Goal: Transaction & Acquisition: Purchase product/service

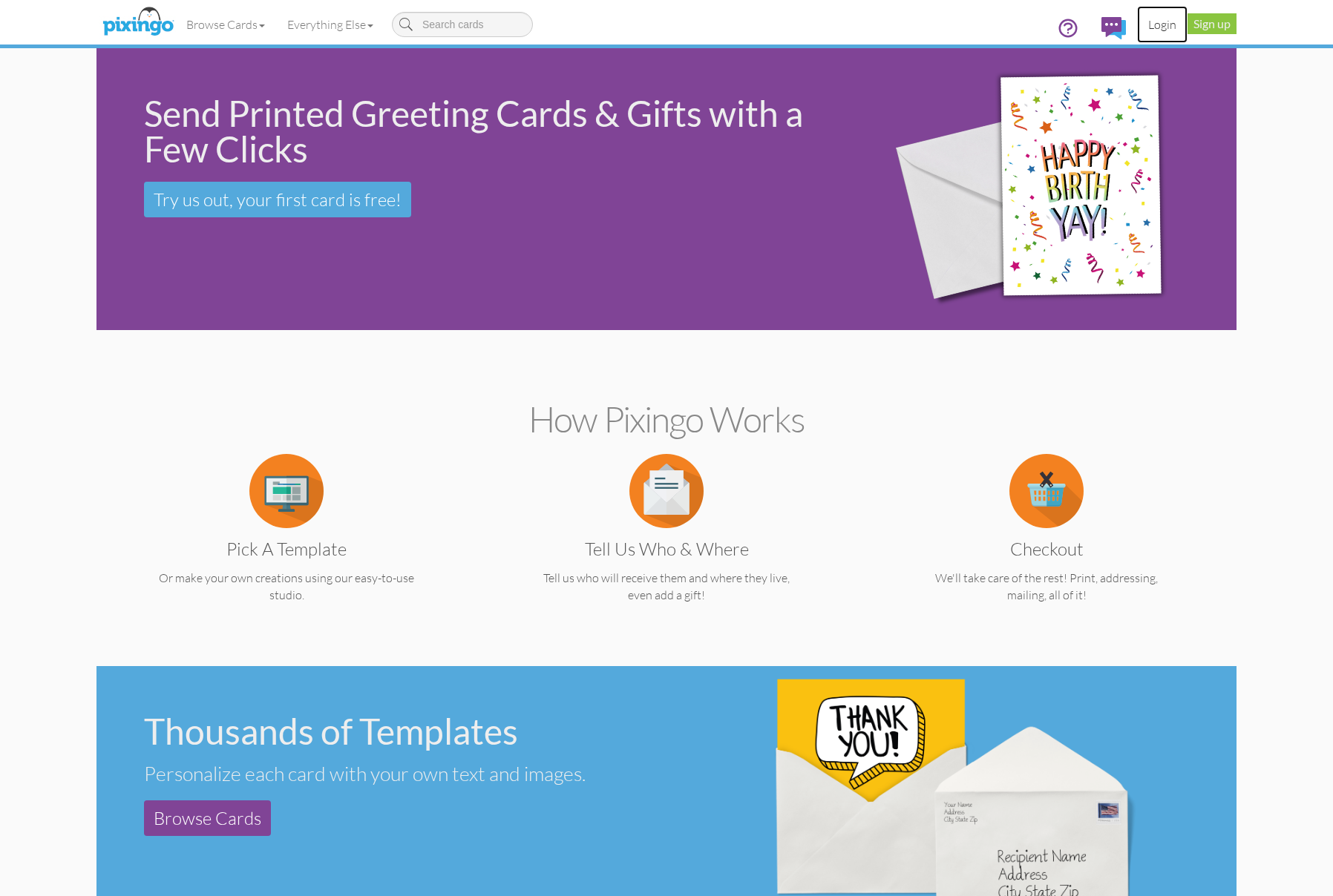
click at [1162, 24] on link "Login" at bounding box center [1162, 24] width 51 height 37
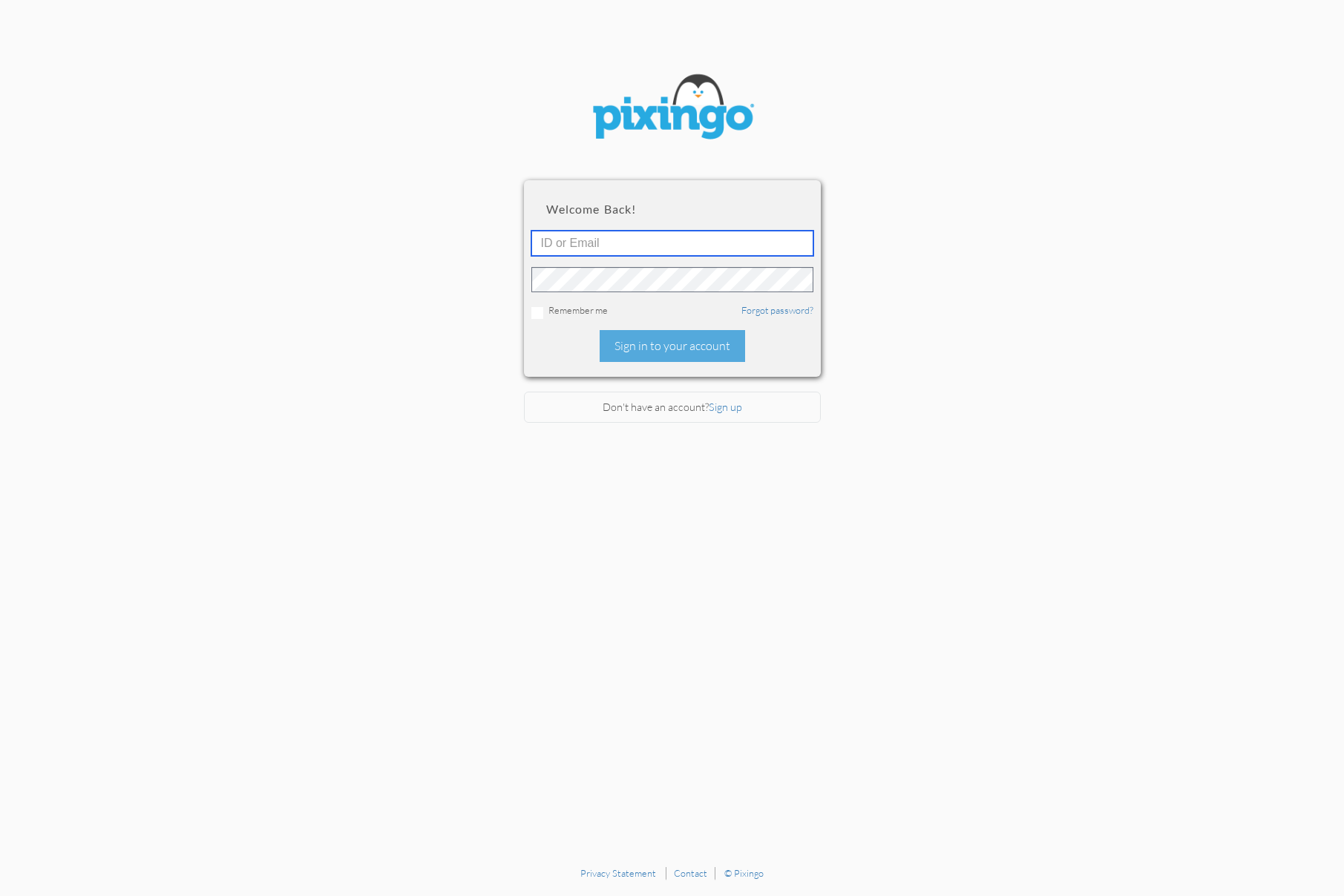
click at [643, 251] on input "text" at bounding box center [672, 244] width 282 height 25
type input "PenguinMan98@usa.net"
click at [670, 346] on div "Sign in to your account" at bounding box center [672, 346] width 145 height 32
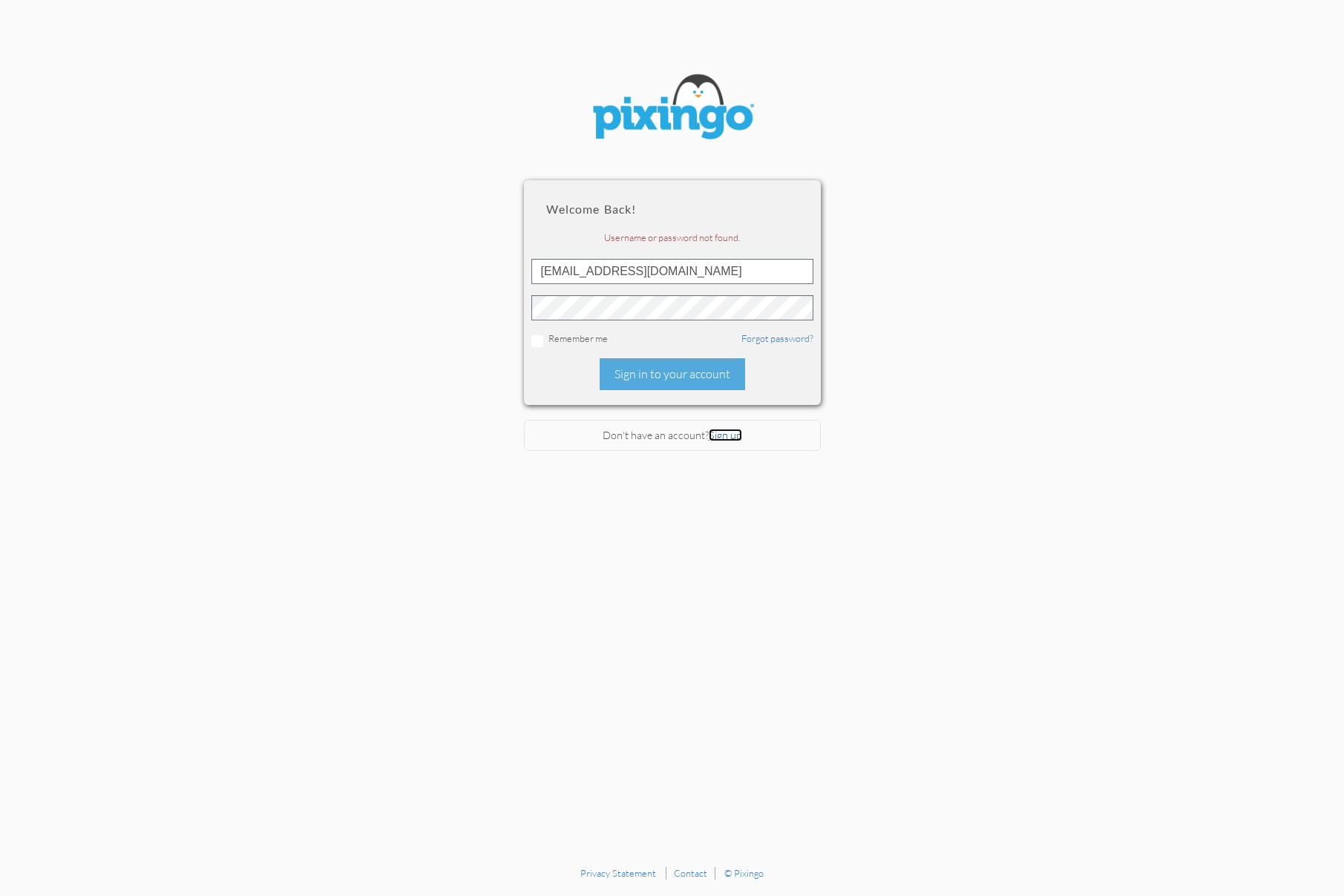
click at [722, 436] on link "Sign up" at bounding box center [725, 435] width 34 height 13
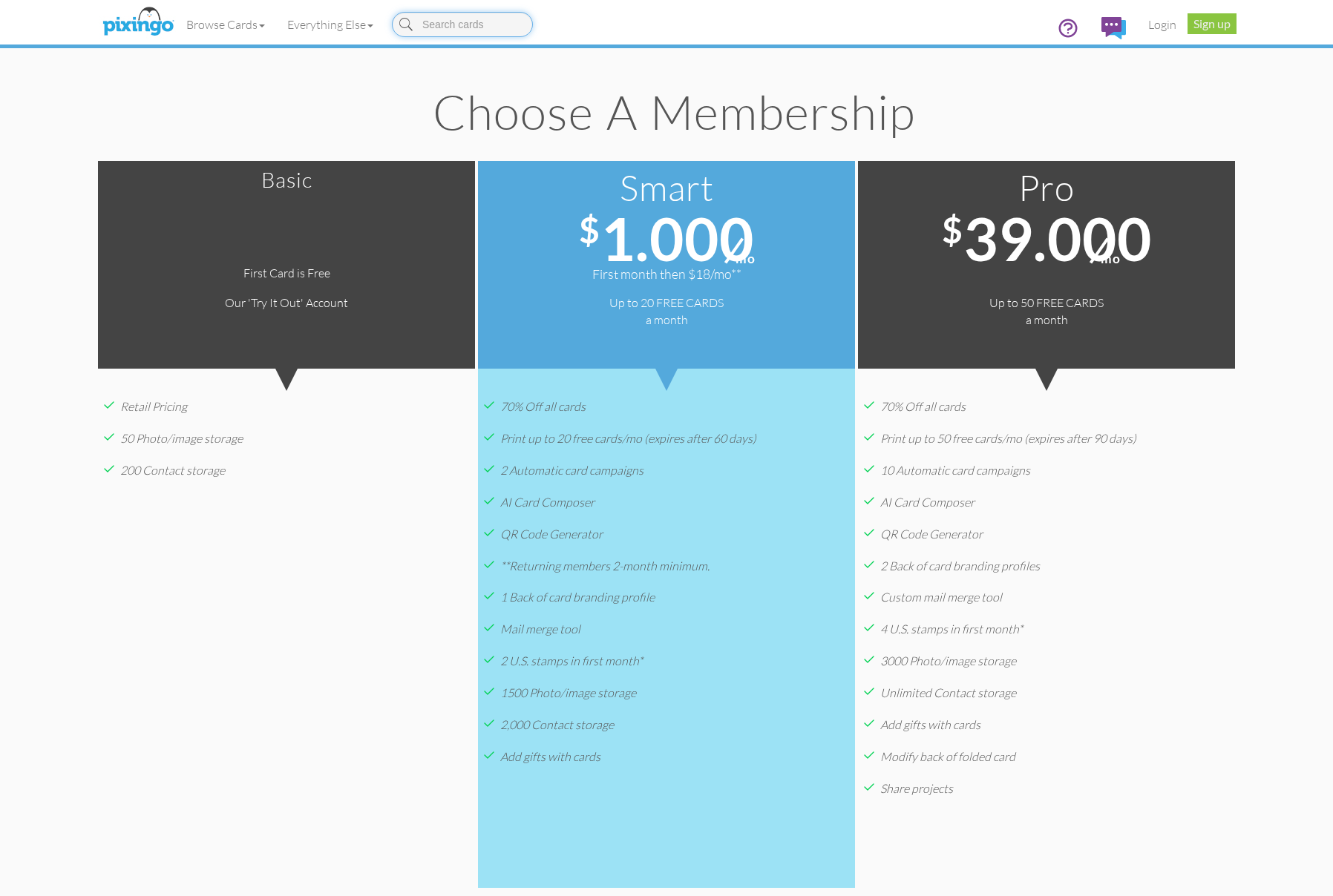
scroll to position [399, 0]
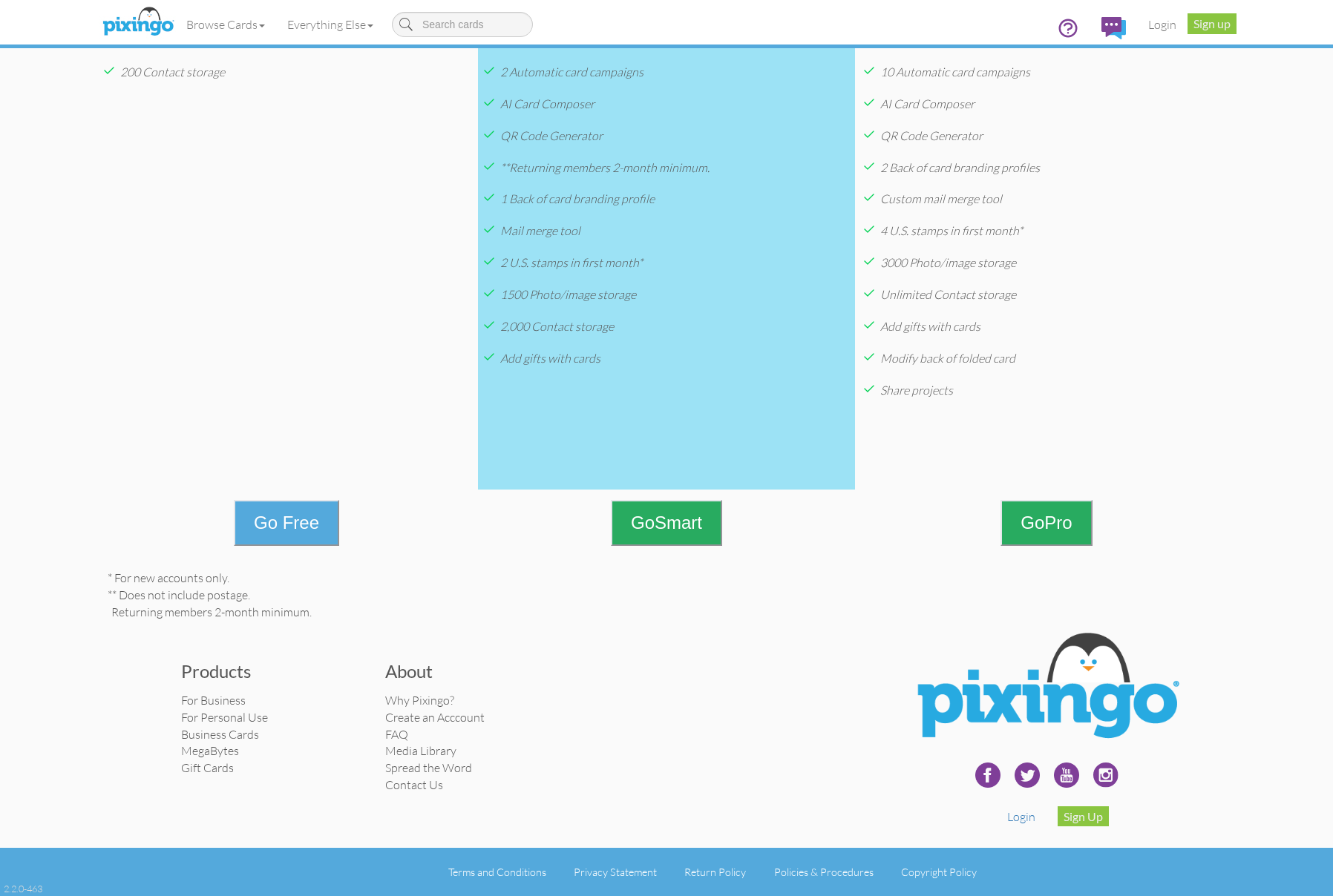
click at [331, 528] on button "Go Free" at bounding box center [286, 523] width 105 height 46
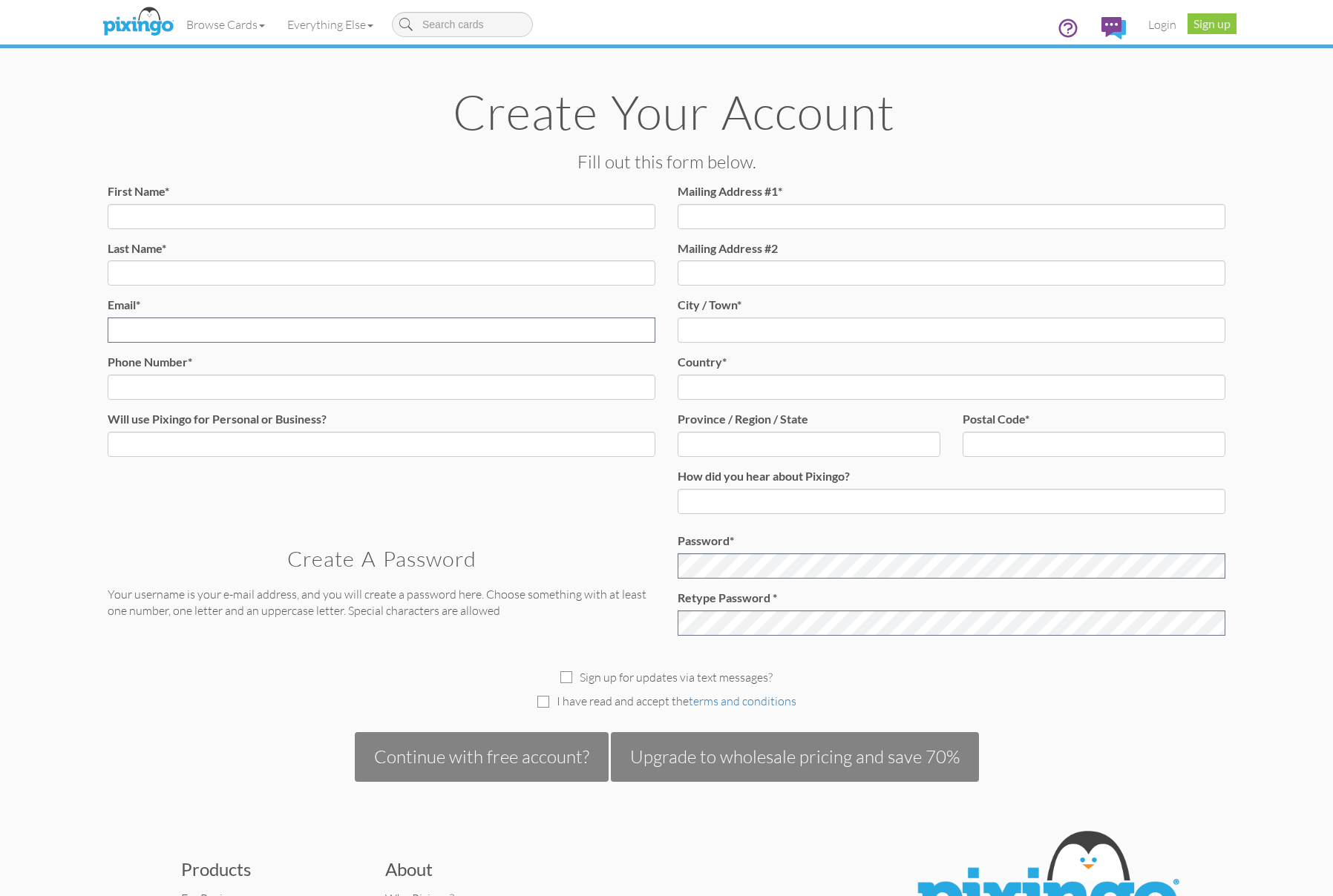
click at [362, 235] on div "First Name* Last Name* Email* Email already exists. Phone Number* Will use Pixi…" at bounding box center [381, 325] width 570 height 285
click at [360, 220] on input "First Name*" at bounding box center [381, 217] width 547 height 25
type input "Joseph"
type input "Broderick"
type input "PenguinMan98@usa.net"
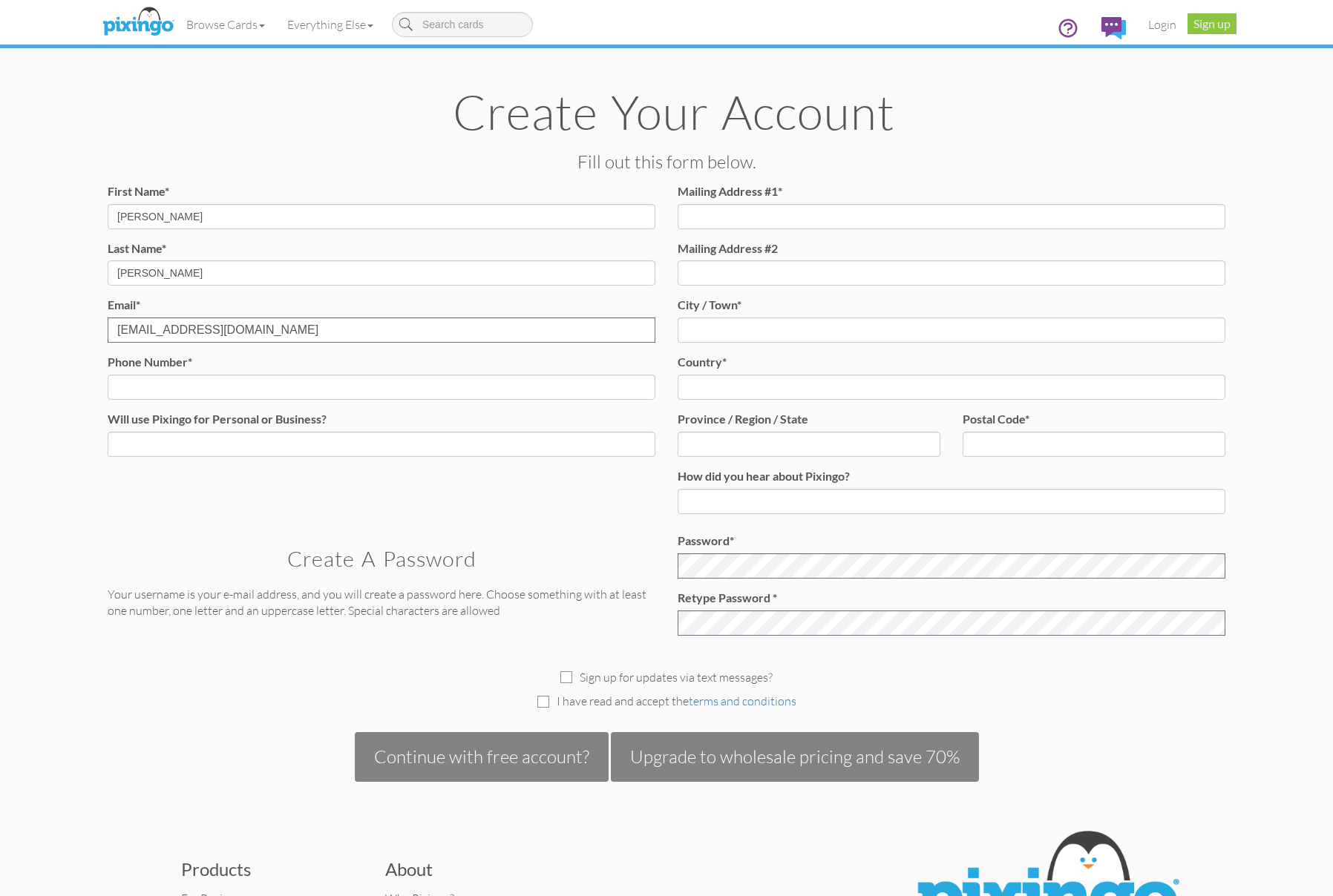
type input "8016449702"
type input "370 N 300 E"
type input "Lehi"
select select "object:671"
type input "UT"
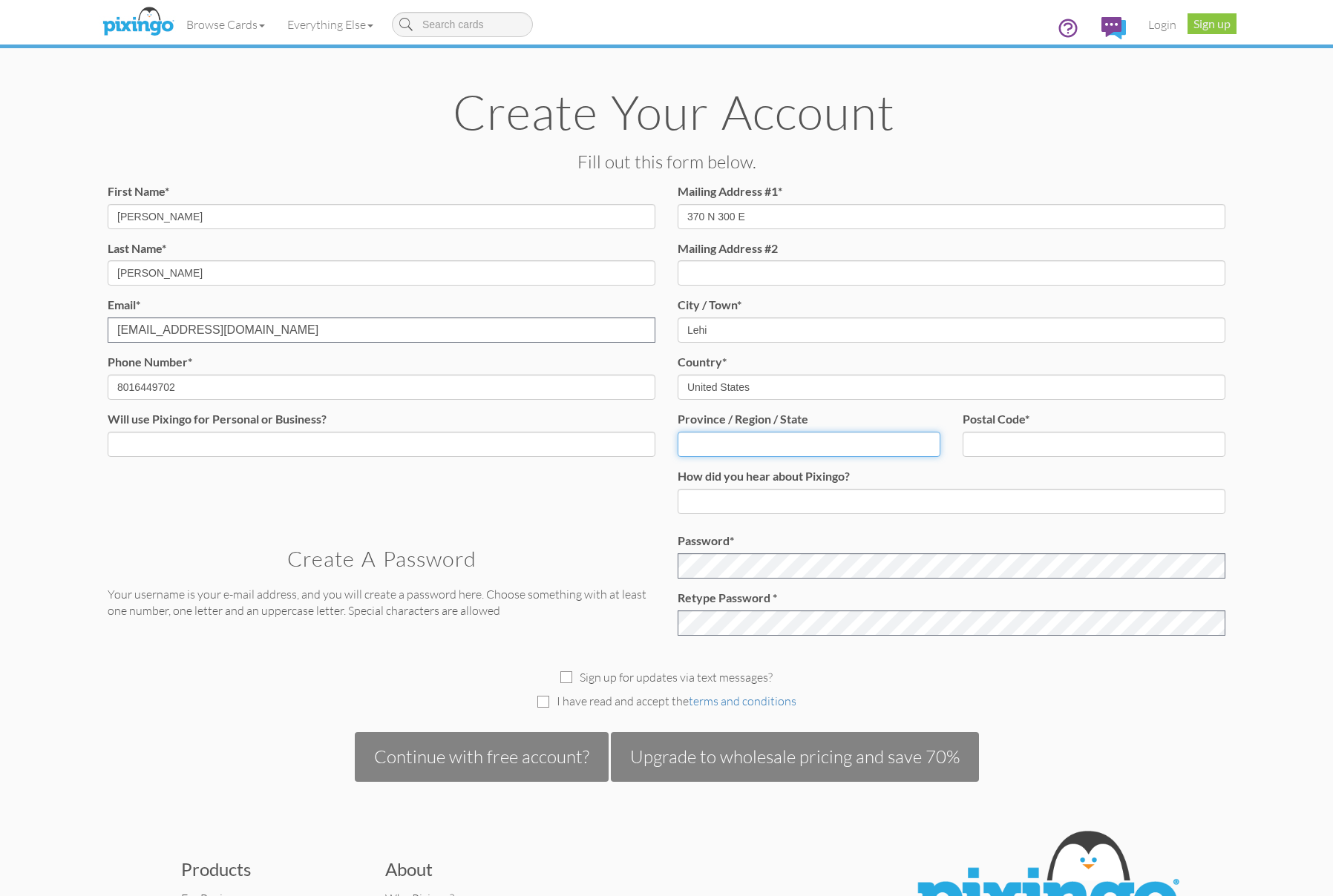
type input "84043"
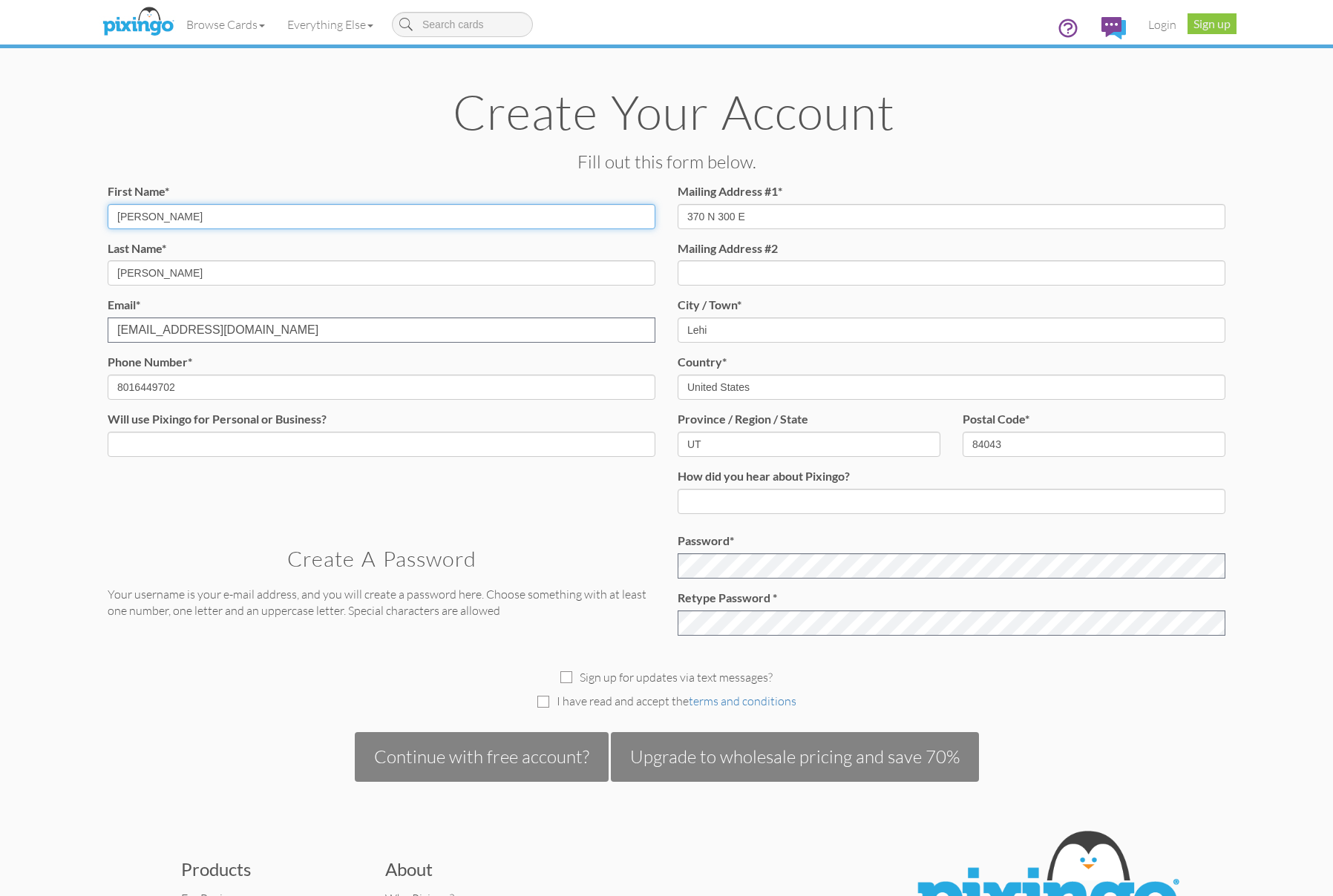
type input "(801) 644-9702"
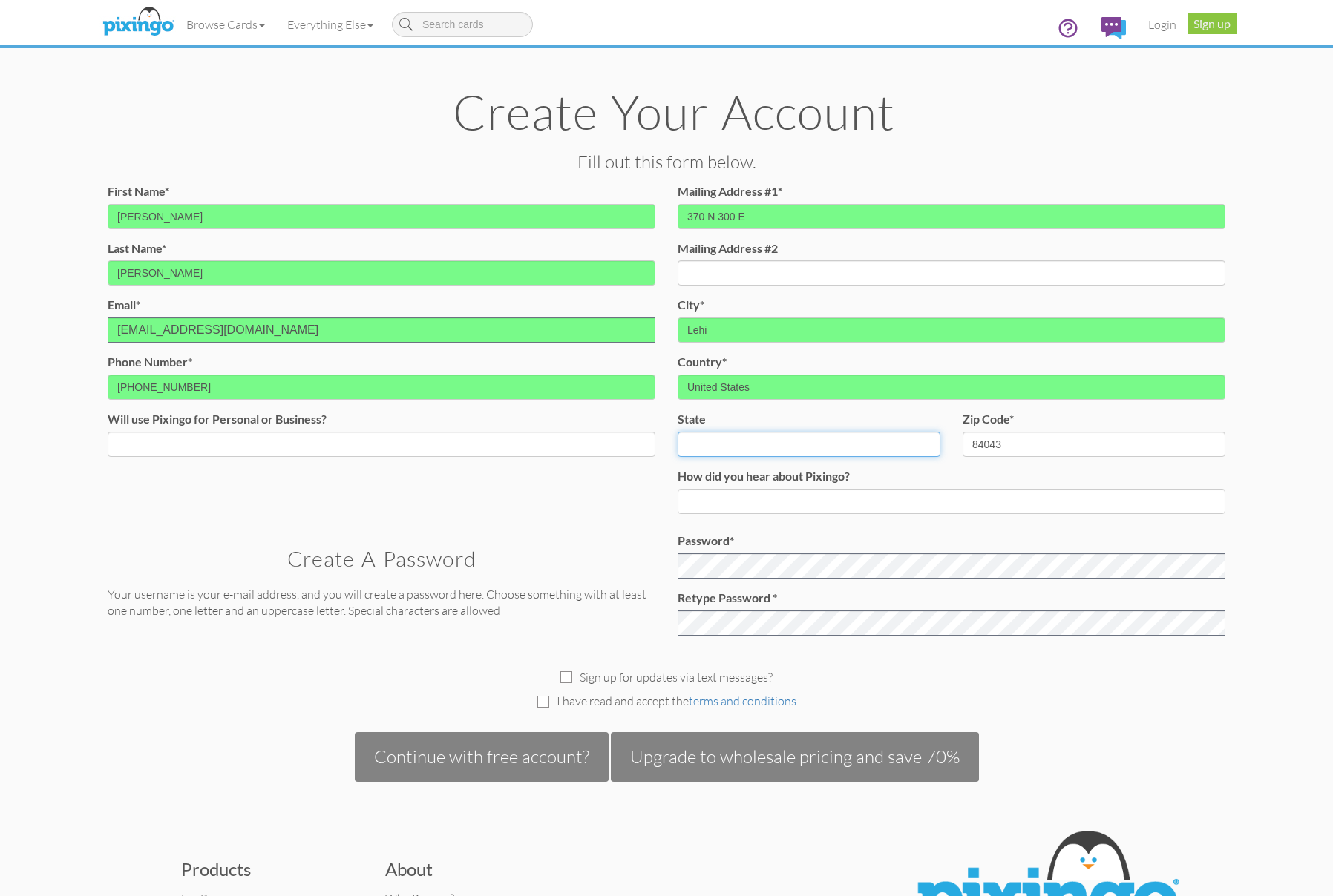
select select "object:971"
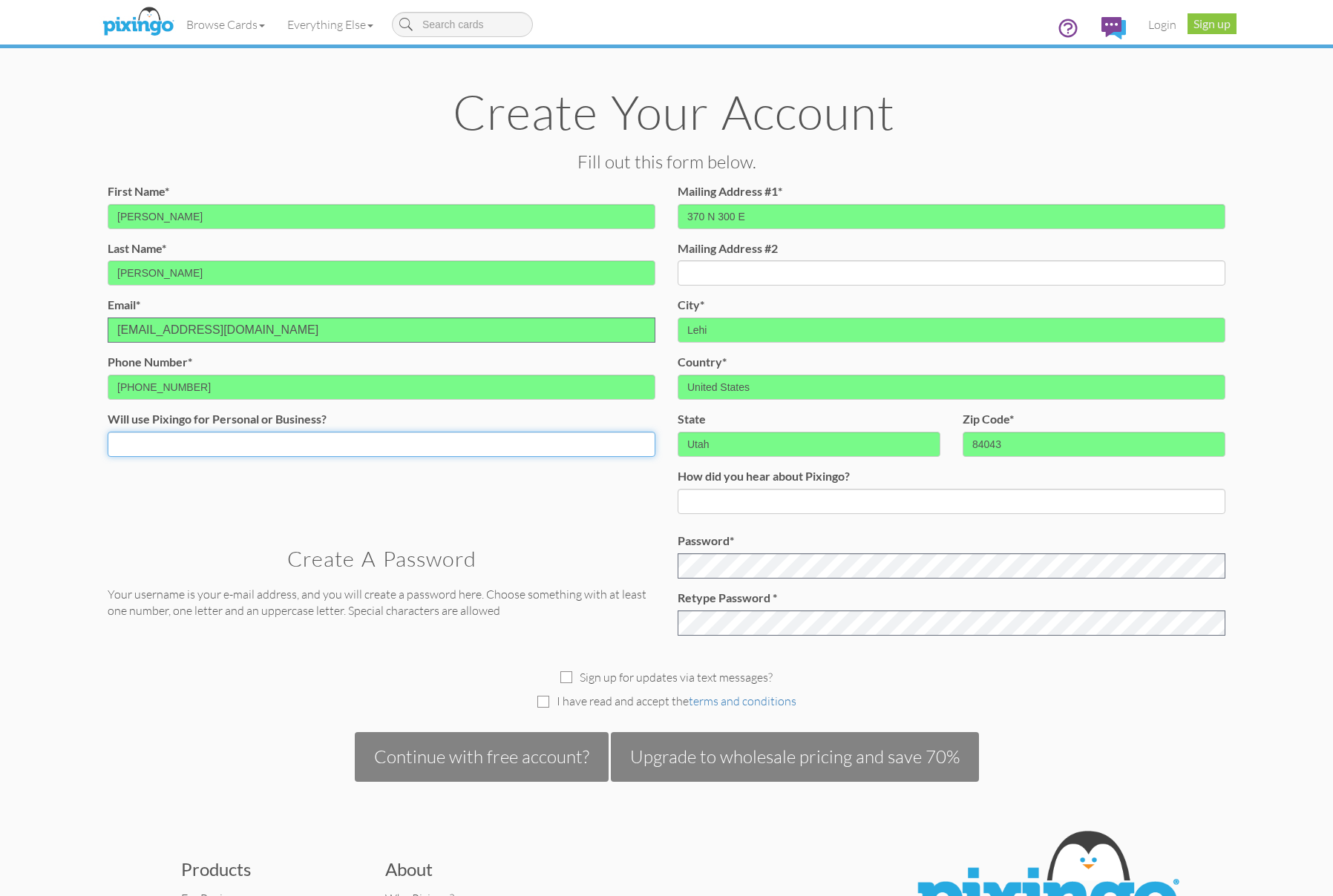
click at [270, 443] on select "Both Business Personal" at bounding box center [381, 444] width 547 height 25
click at [108, 432] on select "Both Business Personal" at bounding box center [381, 444] width 547 height 25
click at [230, 443] on select "Both Business Personal" at bounding box center [381, 444] width 547 height 25
select select "string:Both"
click at [108, 432] on select "Both Business Personal" at bounding box center [381, 444] width 547 height 25
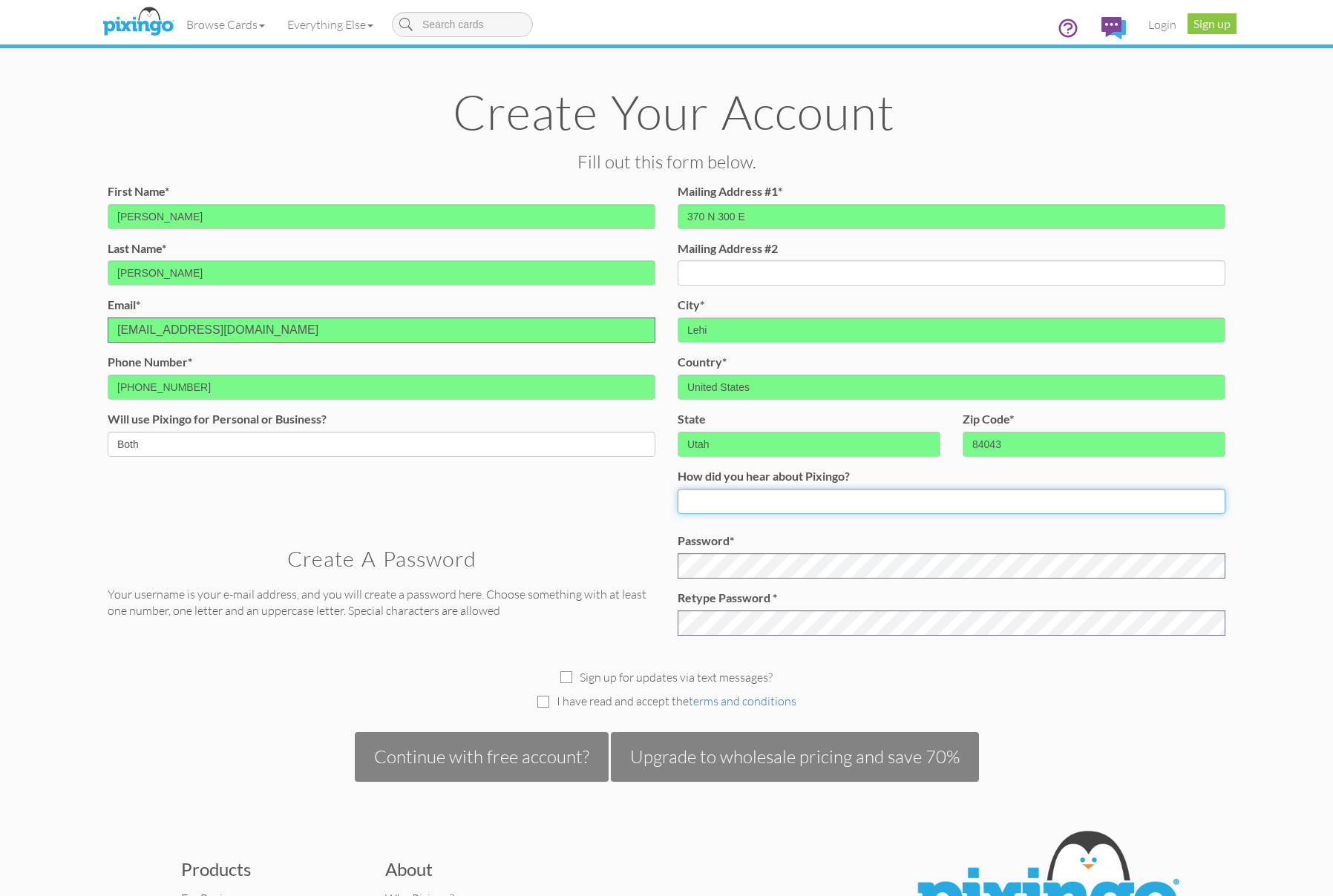
click at [747, 497] on input at bounding box center [950, 502] width 547 height 25
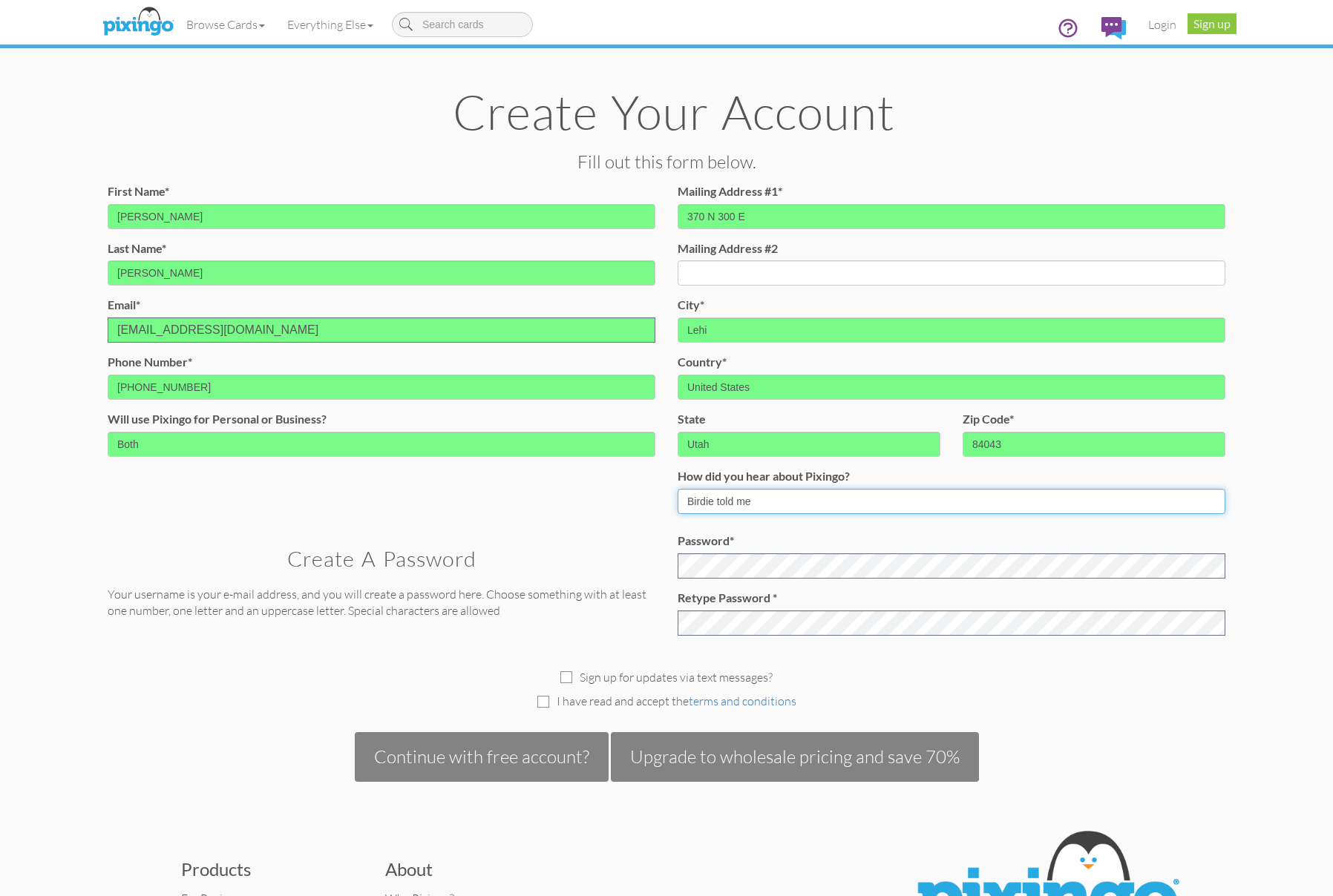
drag, startPoint x: 693, startPoint y: 502, endPoint x: 684, endPoint y: 502, distance: 9.0
click at [685, 503] on input "Birdie told me" at bounding box center [950, 502] width 547 height 25
type input "A little birdie told me"
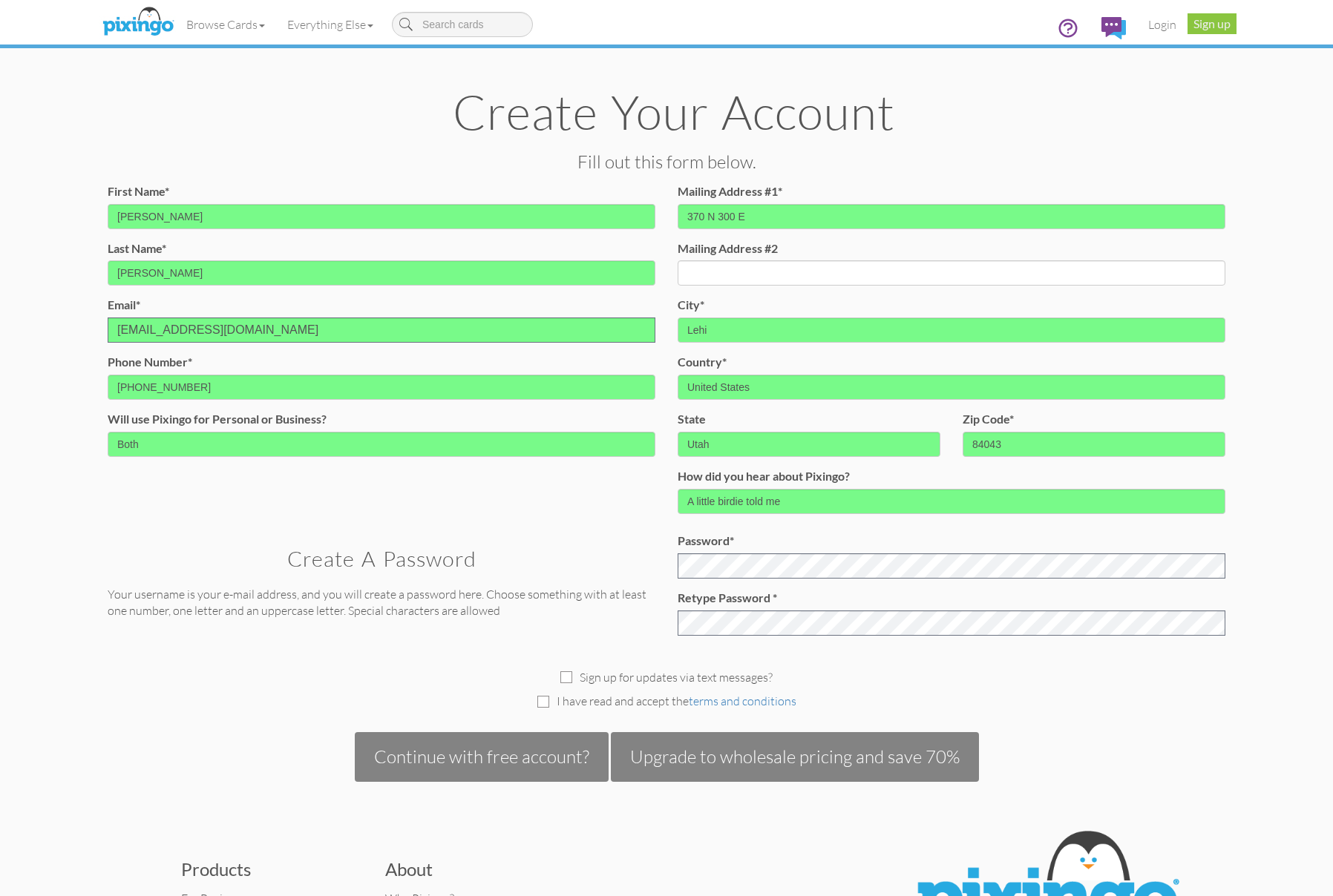
click at [567, 700] on span "I have read and accept the terms and conditions" at bounding box center [676, 701] width 239 height 17
click at [541, 701] on input "checkbox" at bounding box center [543, 701] width 12 height 12
checkbox input "true"
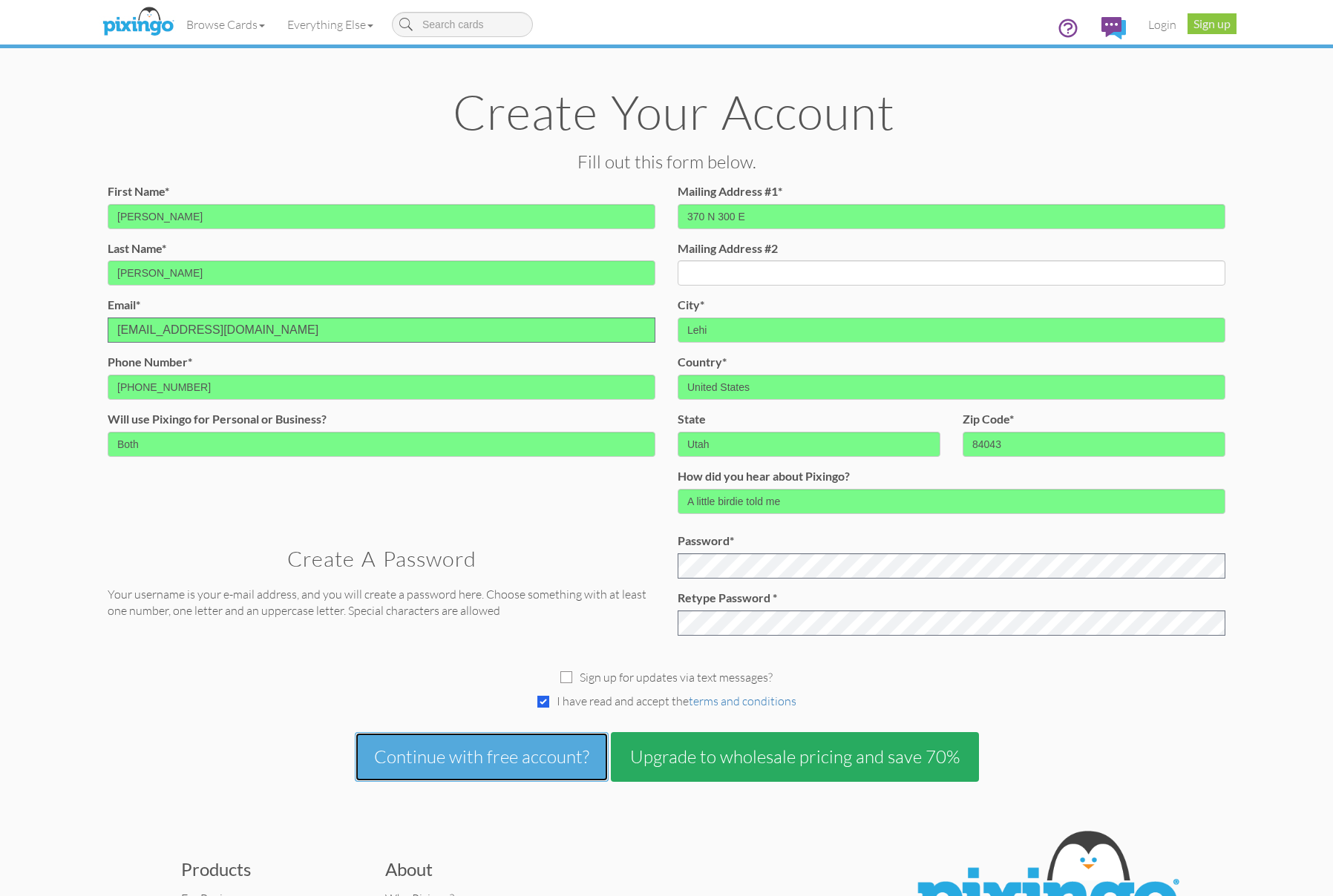
click at [548, 755] on button "Continue with free account?" at bounding box center [481, 757] width 254 height 49
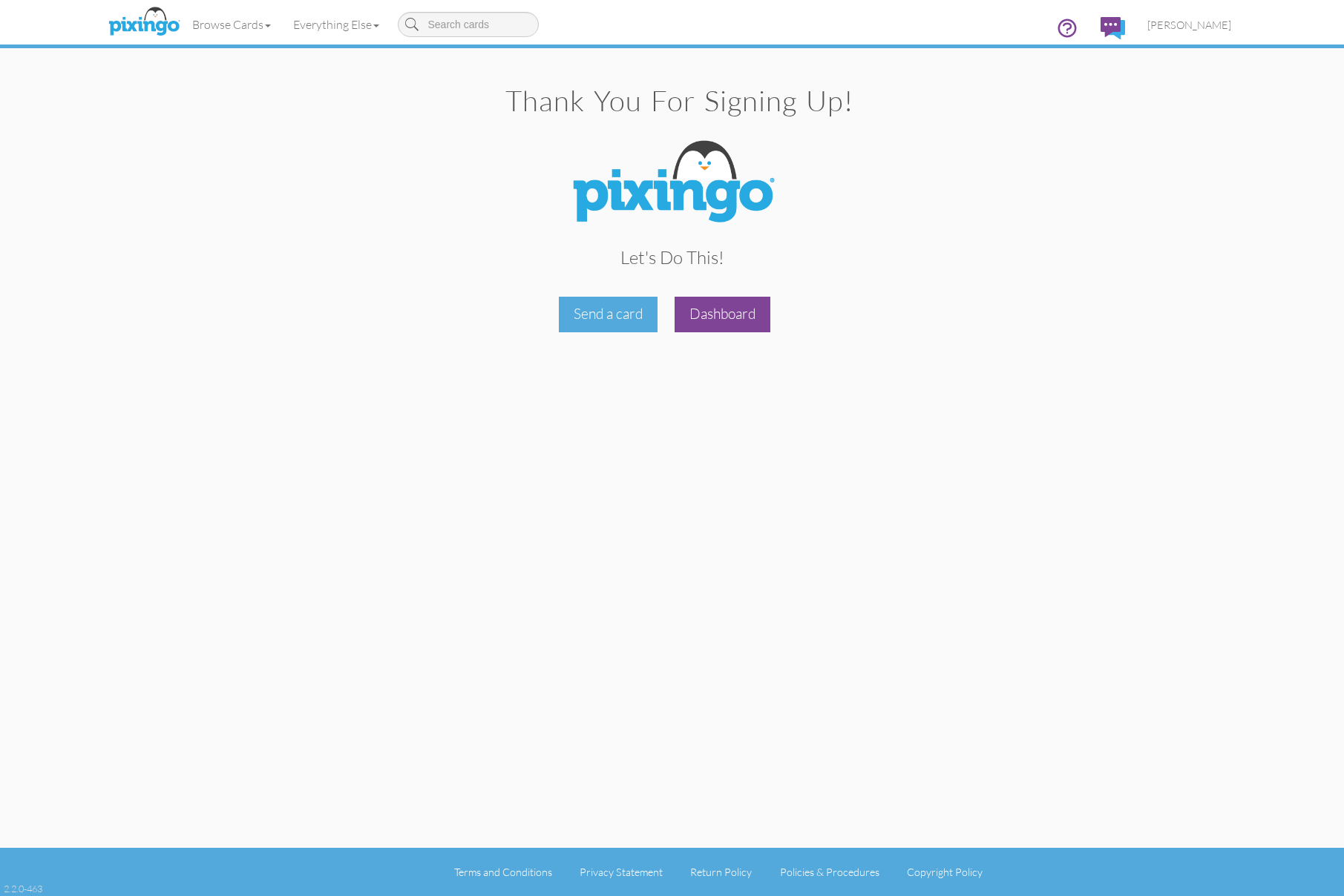
click at [708, 312] on div "Dashboard" at bounding box center [723, 314] width 96 height 35
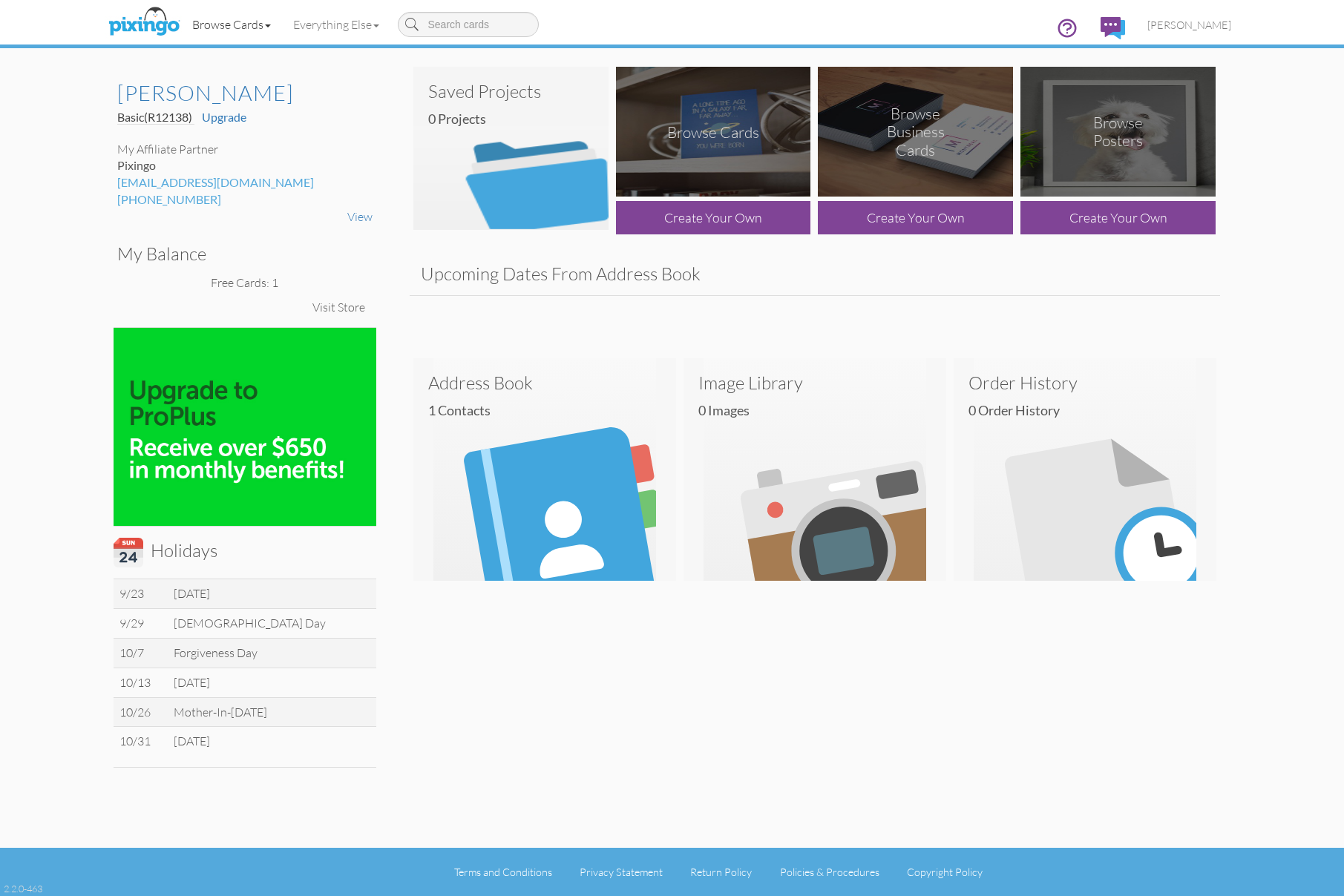
click at [227, 30] on link "Browse Cards" at bounding box center [232, 24] width 101 height 37
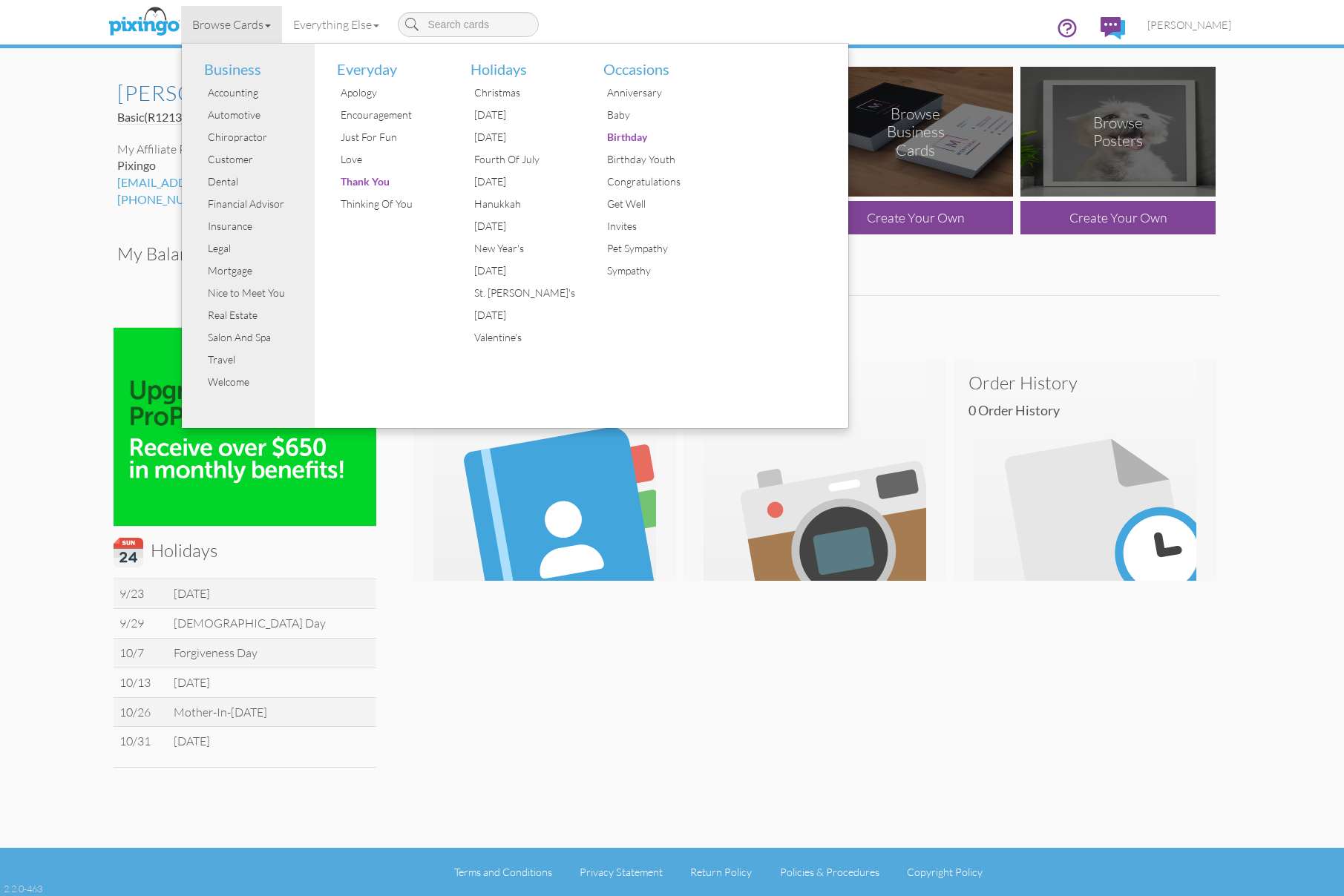
click at [718, 646] on div "Joseph Broderick Basic (R12138) Upgrade My Affiliate Partner Pixingo support@pi…" at bounding box center [672, 408] width 1140 height 720
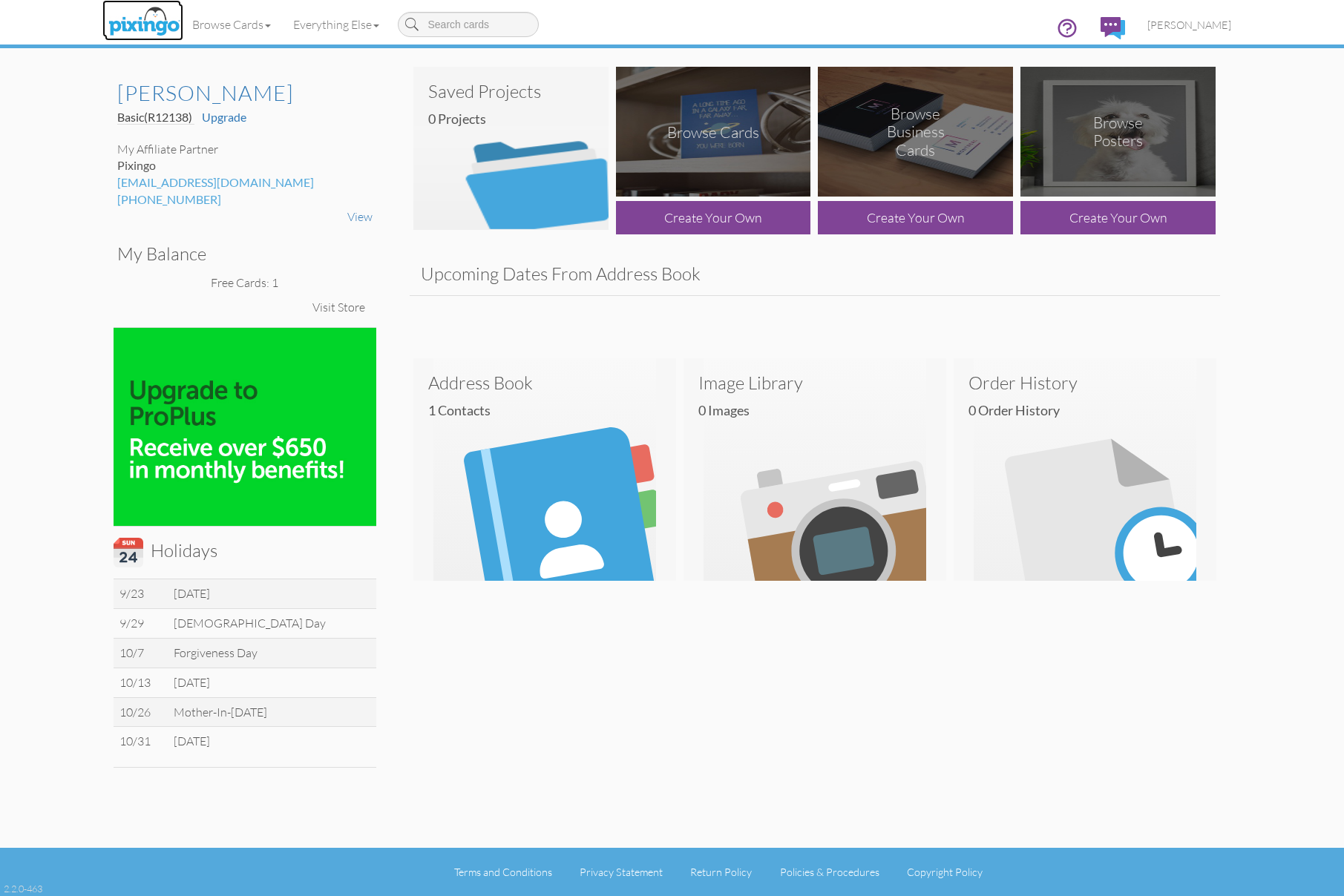
click at [150, 19] on img at bounding box center [143, 22] width 78 height 37
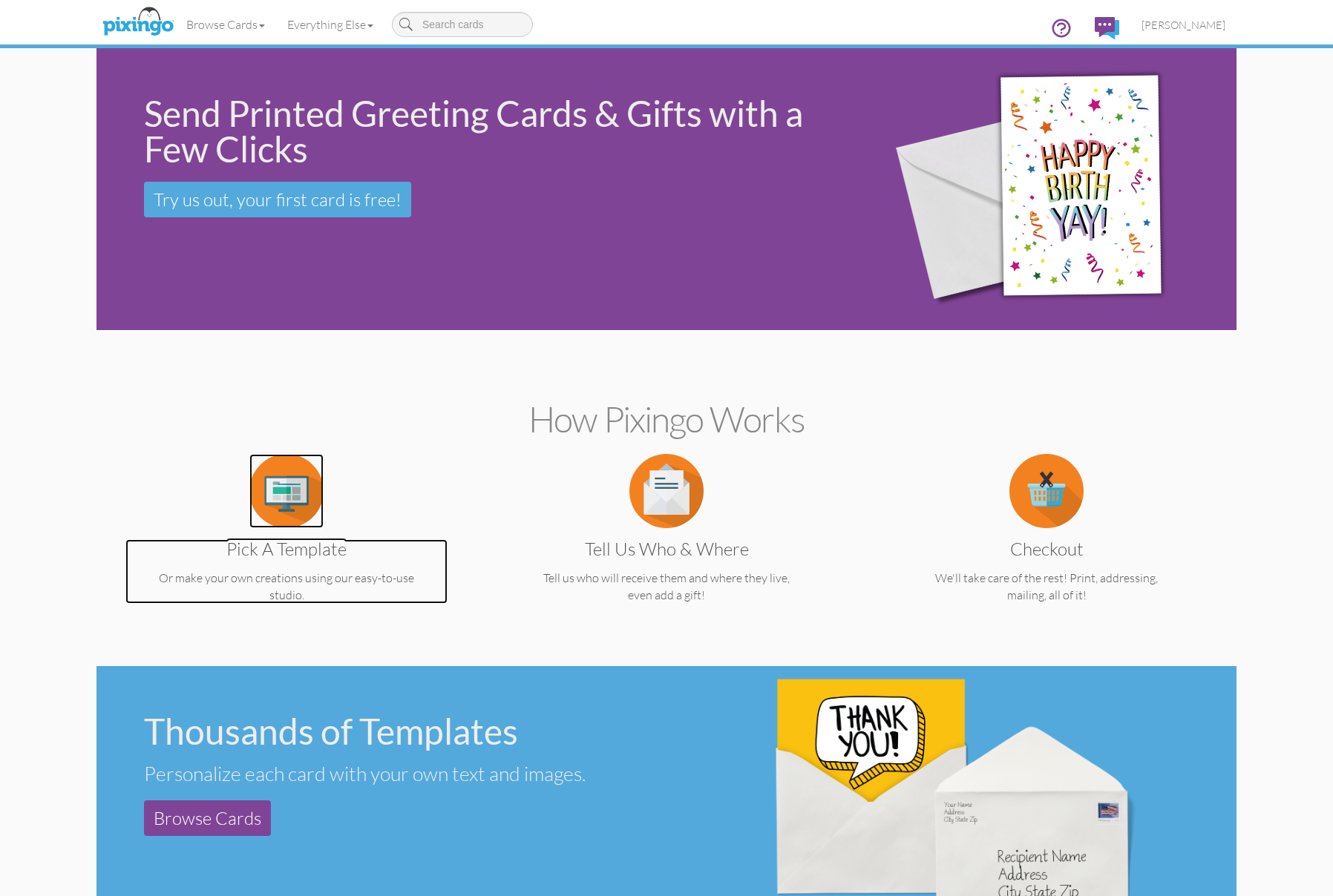
click at [296, 505] on img at bounding box center [287, 491] width 74 height 74
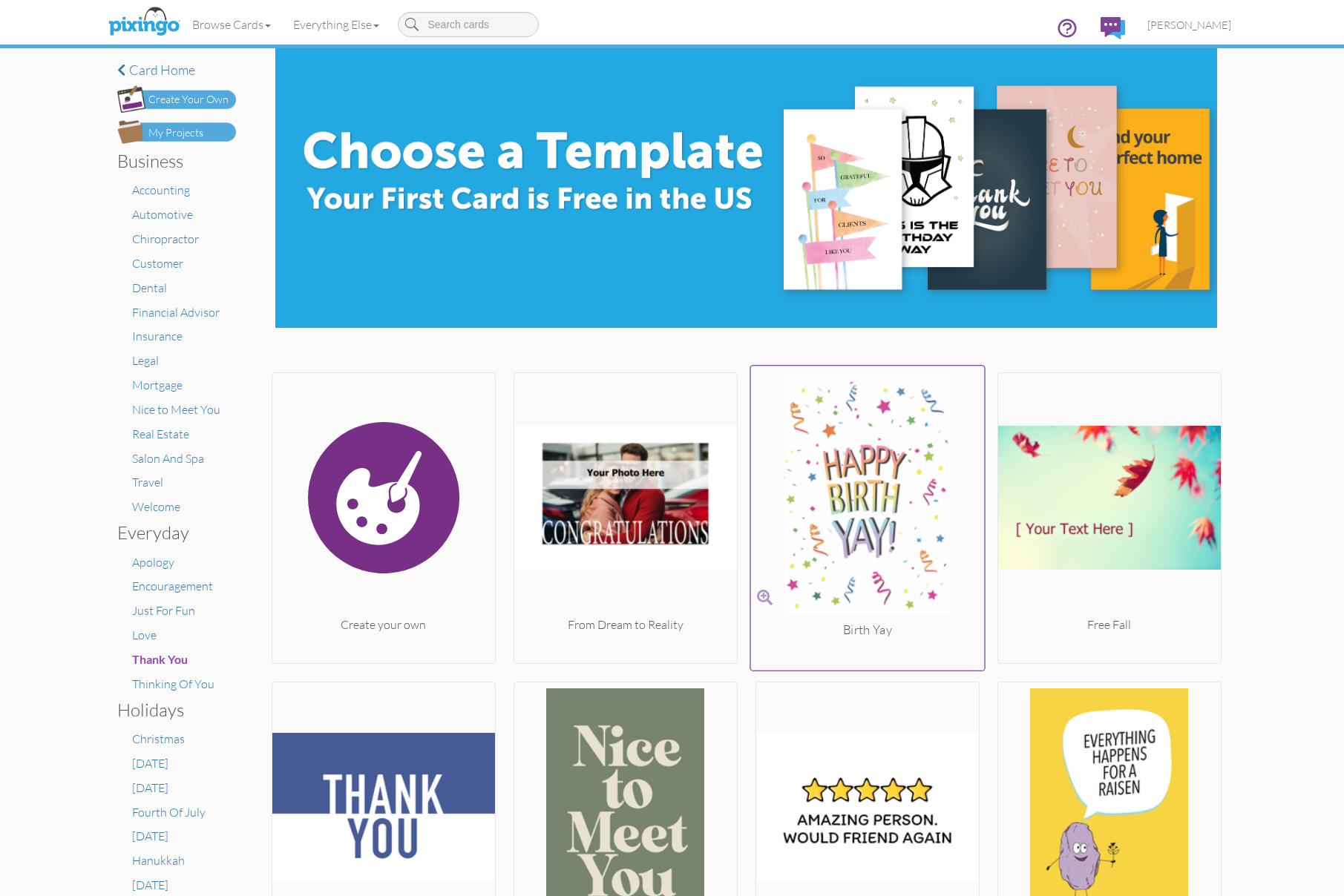
click at [870, 498] on img at bounding box center [867, 497] width 234 height 249
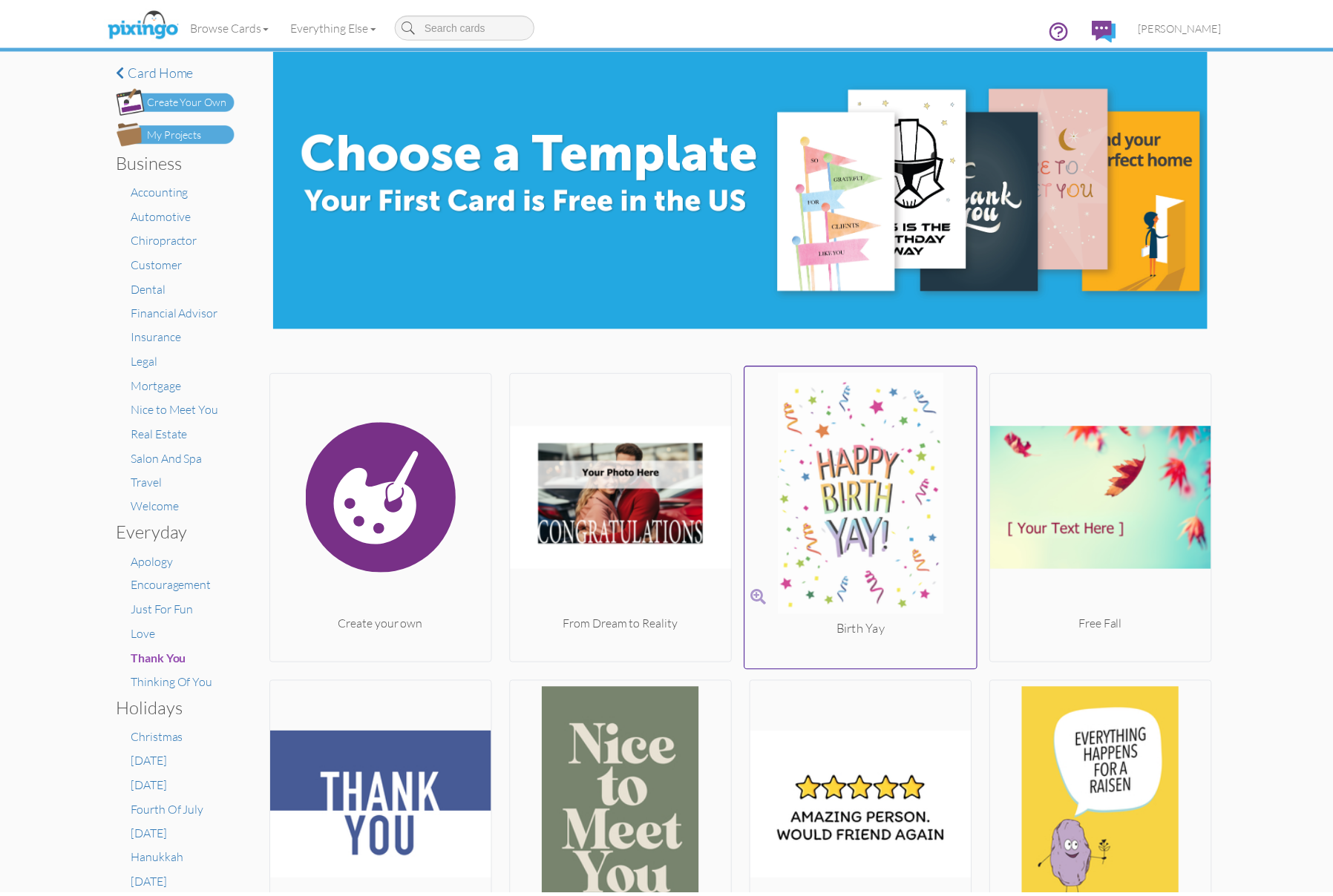
scroll to position [260, 0]
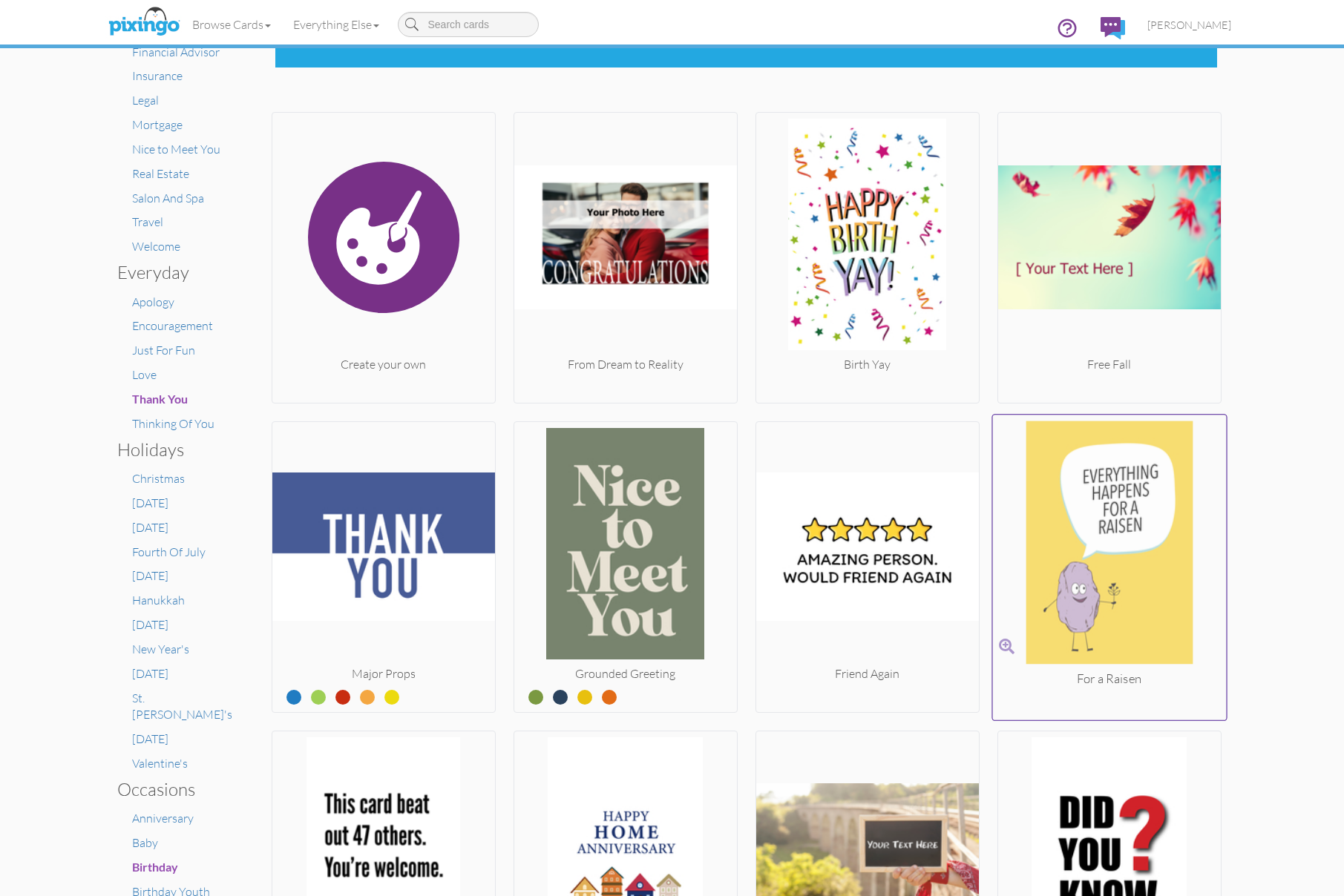
click at [1043, 509] on img at bounding box center [1109, 545] width 234 height 249
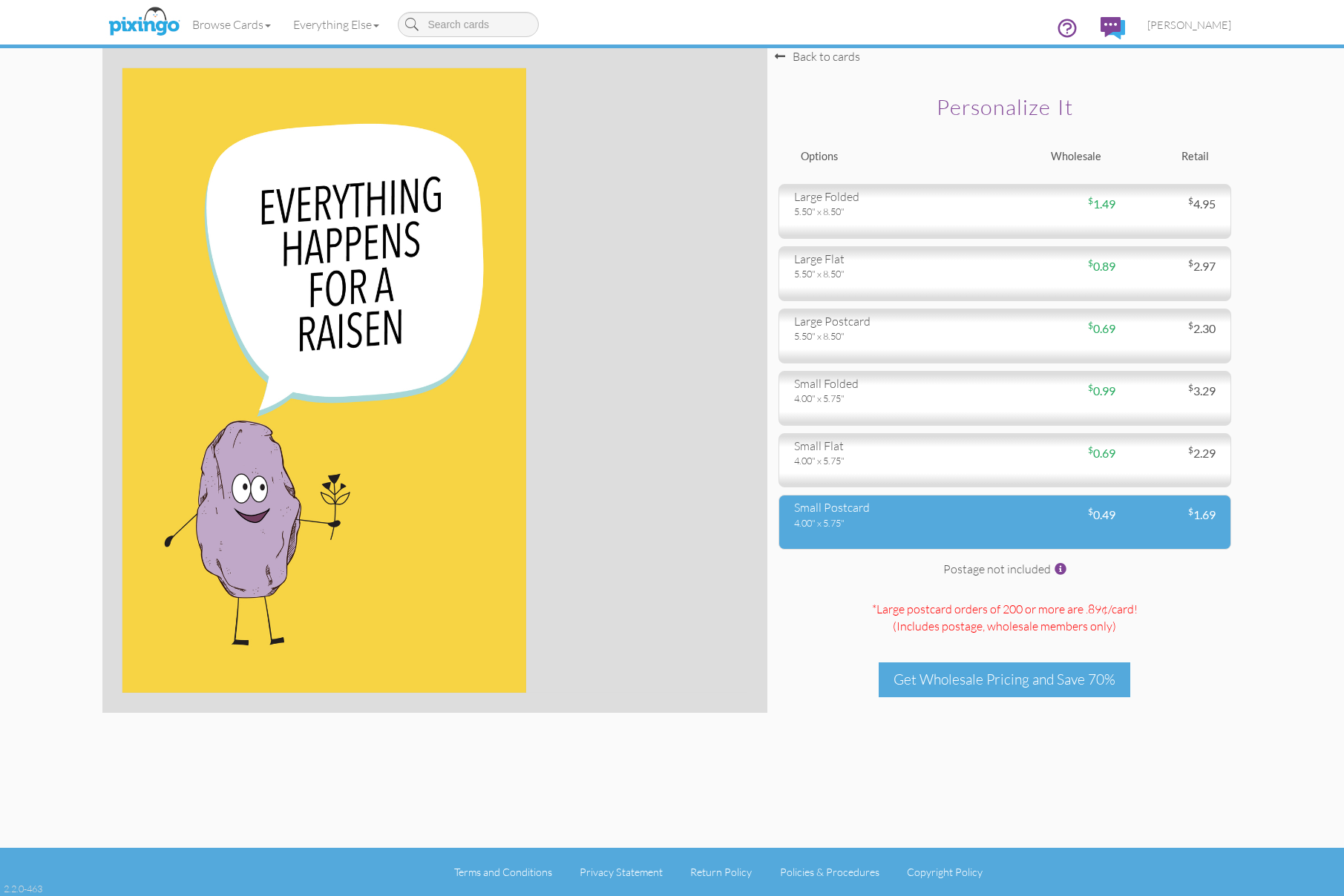
click at [927, 526] on div "4.00" x 5.75"" at bounding box center [894, 523] width 200 height 13
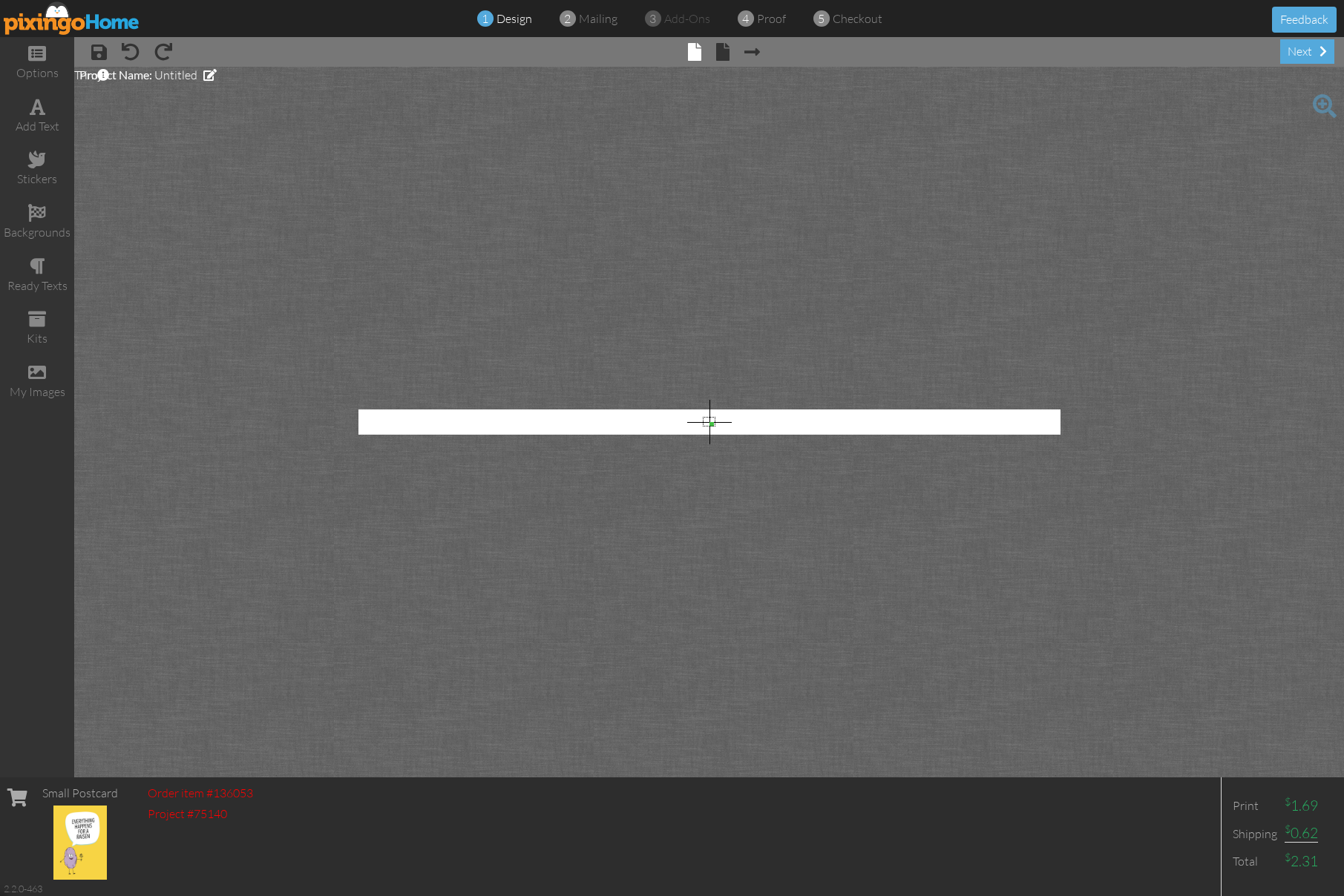
drag, startPoint x: 702, startPoint y: 417, endPoint x: 734, endPoint y: 438, distance: 38.3
click at [734, 438] on project-studio-wrapper "X X X X X X X X X X X X X X X X X X X X X X X X X X X X X X X X X X X X X X X X…" at bounding box center [709, 421] width 1270 height 711
drag, startPoint x: 659, startPoint y: 363, endPoint x: 594, endPoint y: 224, distance: 153.4
click at [625, 301] on project-studio-wrapper "X X X X X X X X X X X X X X X X X X X X X X X X X X X X X X X X X X X X X X X X…" at bounding box center [709, 421] width 1270 height 711
click at [484, 188] on project-studio-wrapper "X X X X X X X X X X X X X X X X X X X X X X X X X X X X X X X X X X X X X X X X…" at bounding box center [709, 421] width 1270 height 711
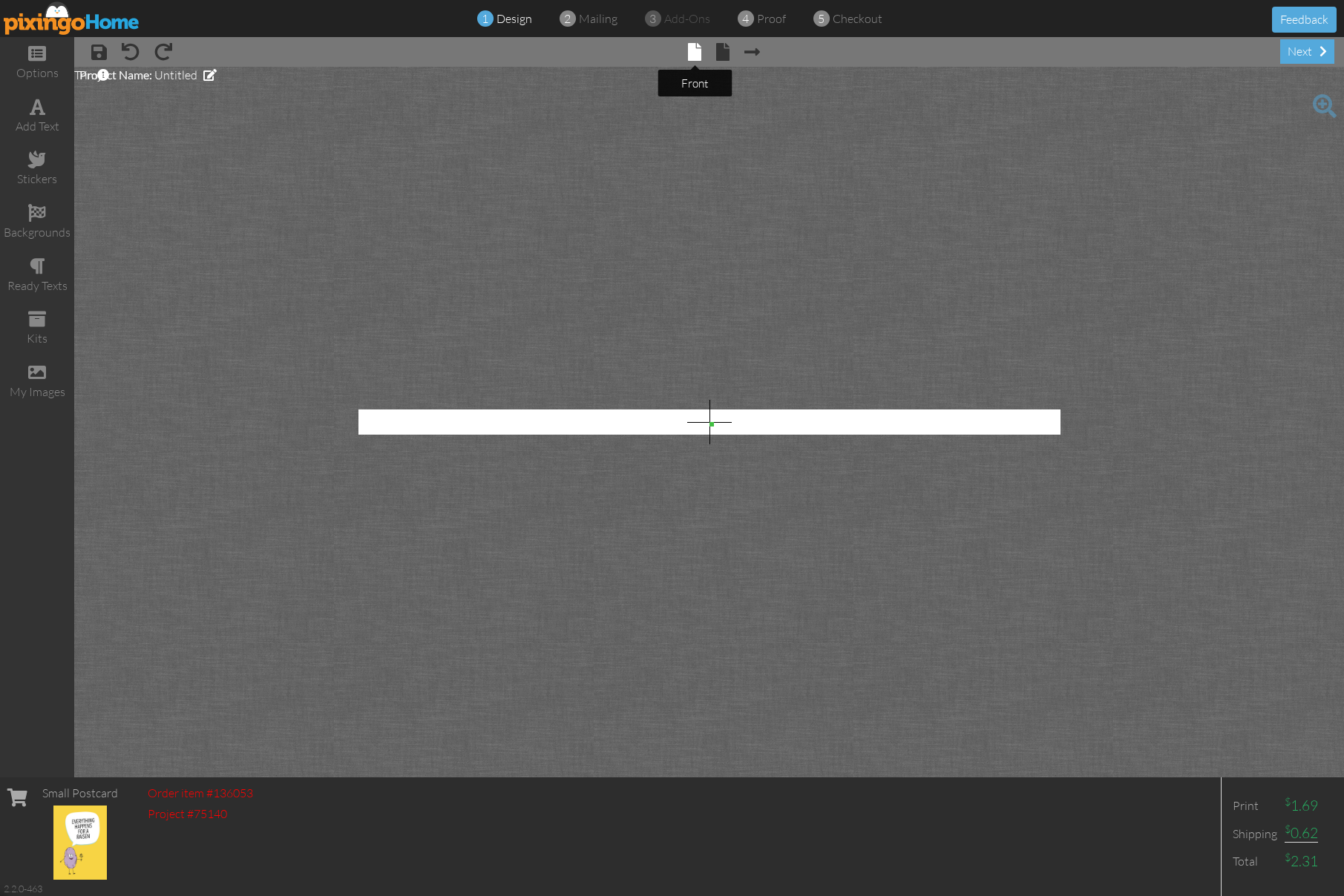
click at [697, 52] on span at bounding box center [695, 51] width 13 height 18
click at [548, 87] on project-studio-wrapper "X X X X X X X X X X X X X X X X X X X X X X X X X X X X X X X X X X X X X X X X…" at bounding box center [709, 421] width 1270 height 711
click at [34, 67] on div "options" at bounding box center [37, 73] width 74 height 17
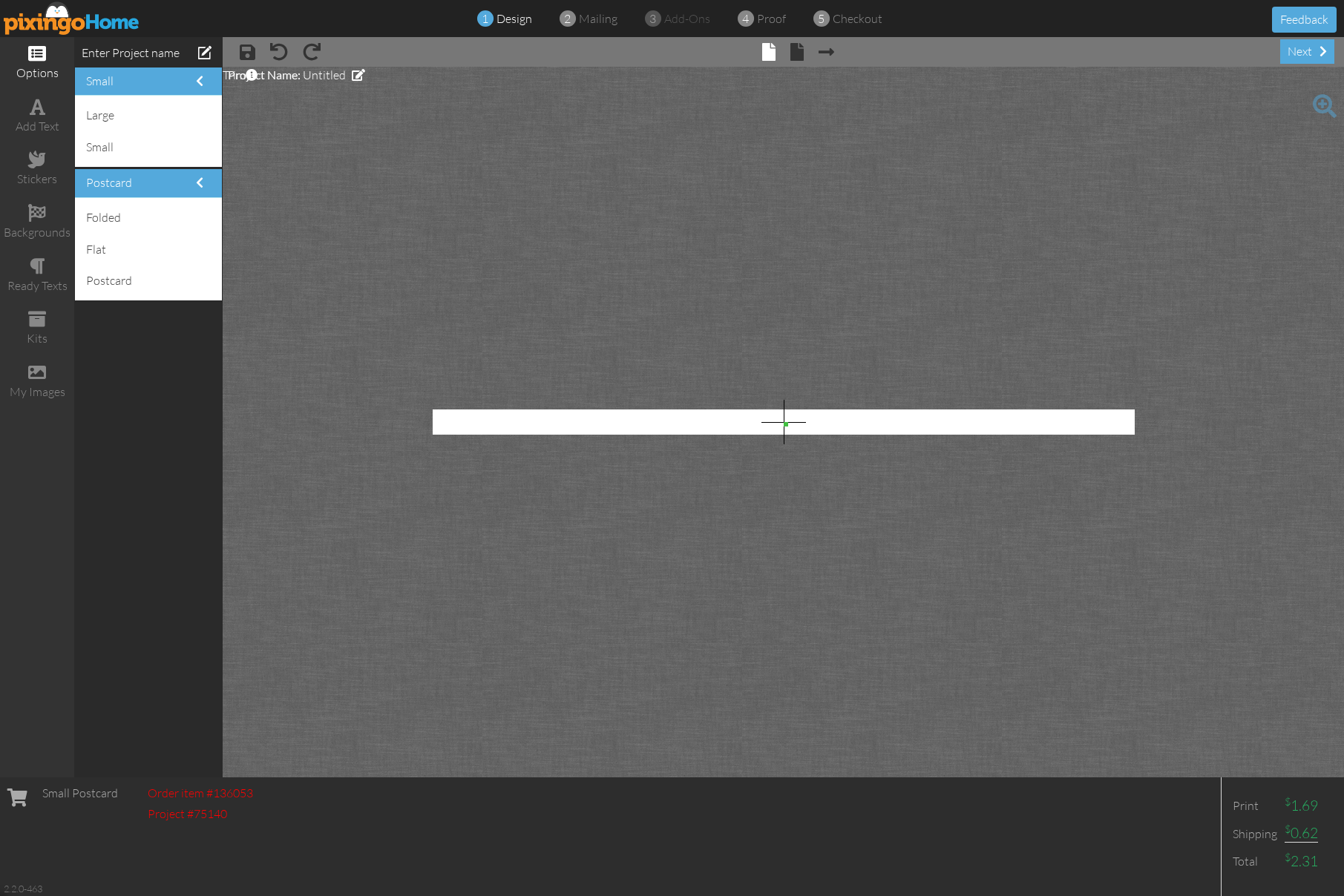
click at [34, 67] on div "options" at bounding box center [37, 73] width 74 height 17
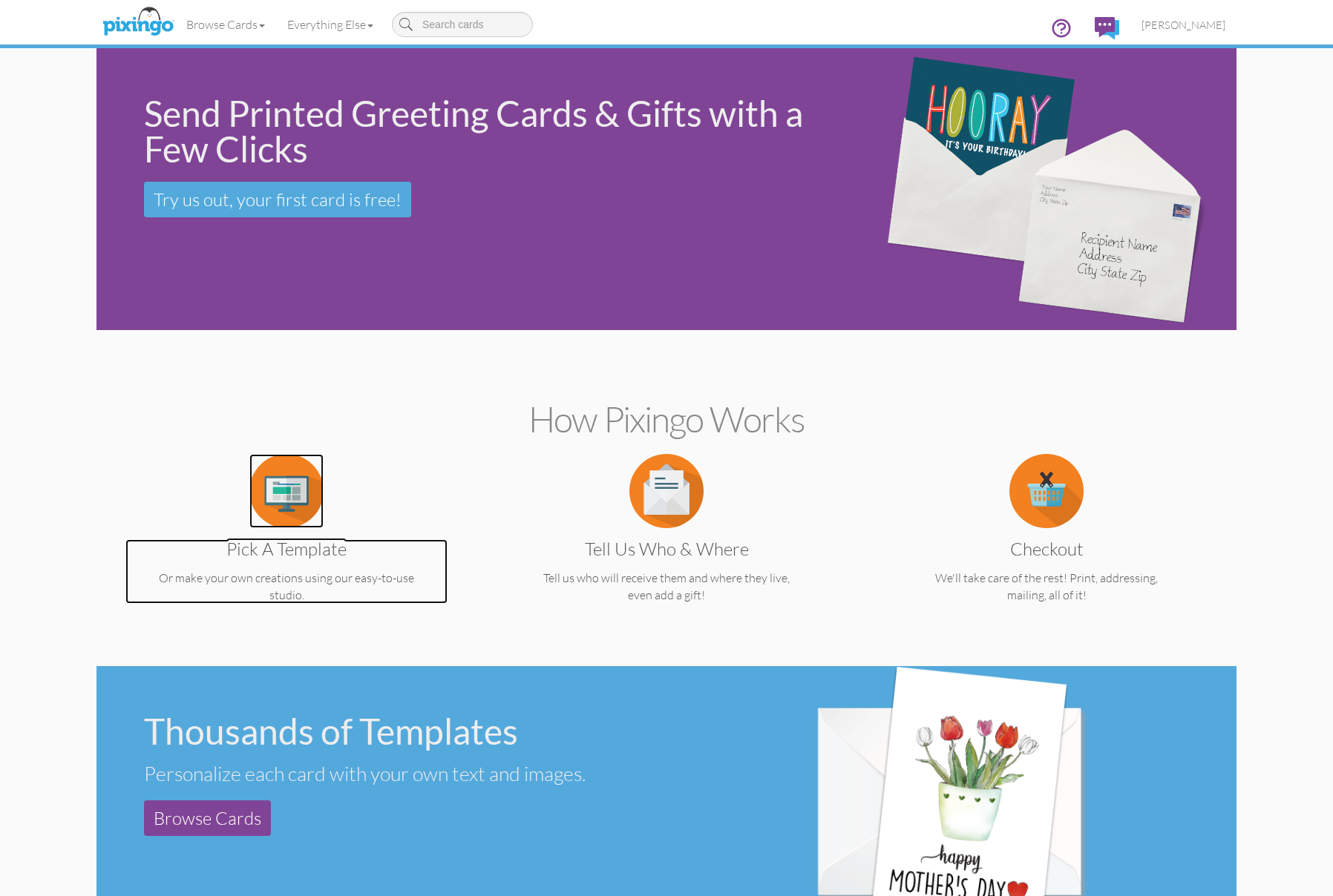
click at [303, 494] on img at bounding box center [287, 491] width 74 height 74
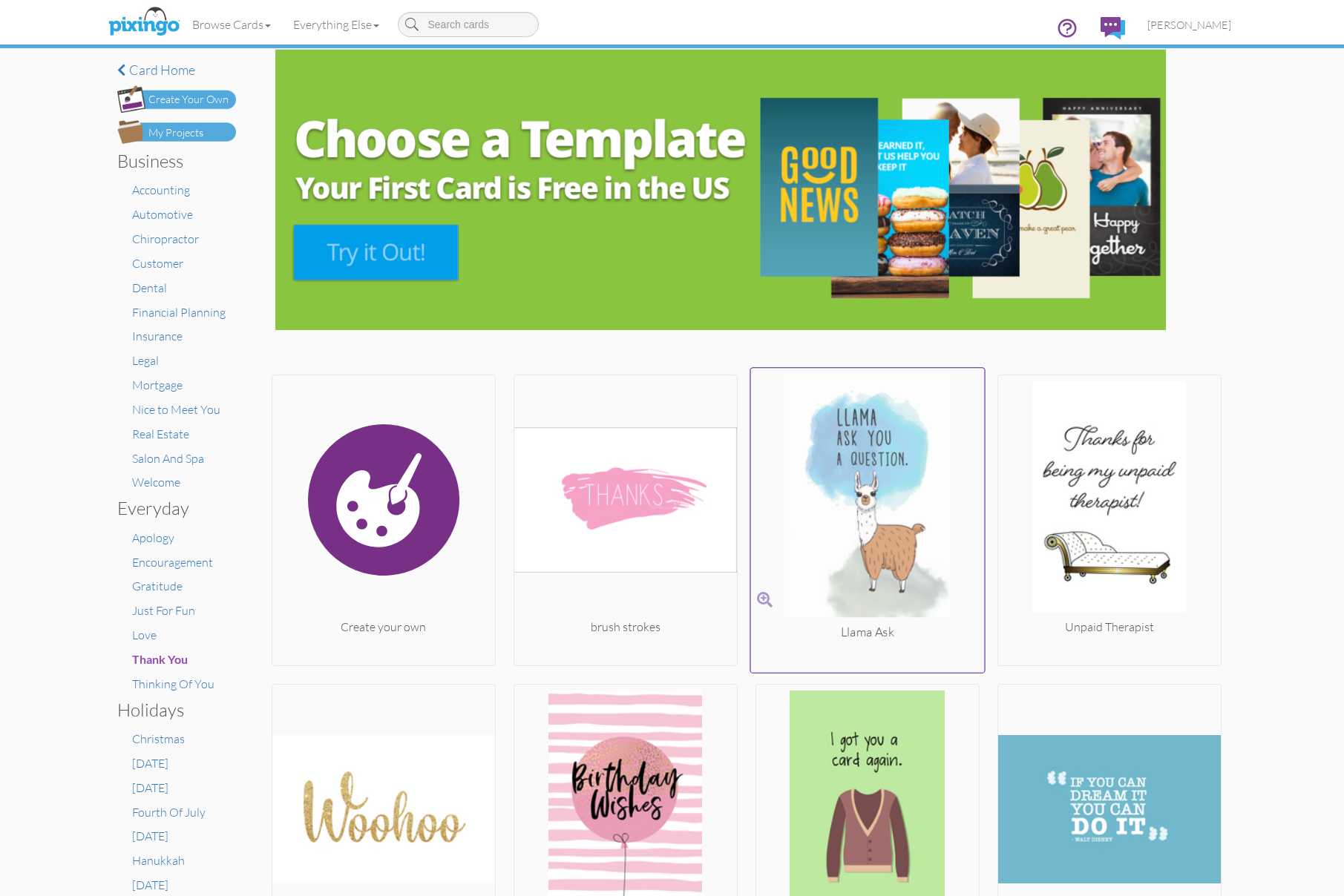
click at [869, 475] on img at bounding box center [867, 499] width 234 height 249
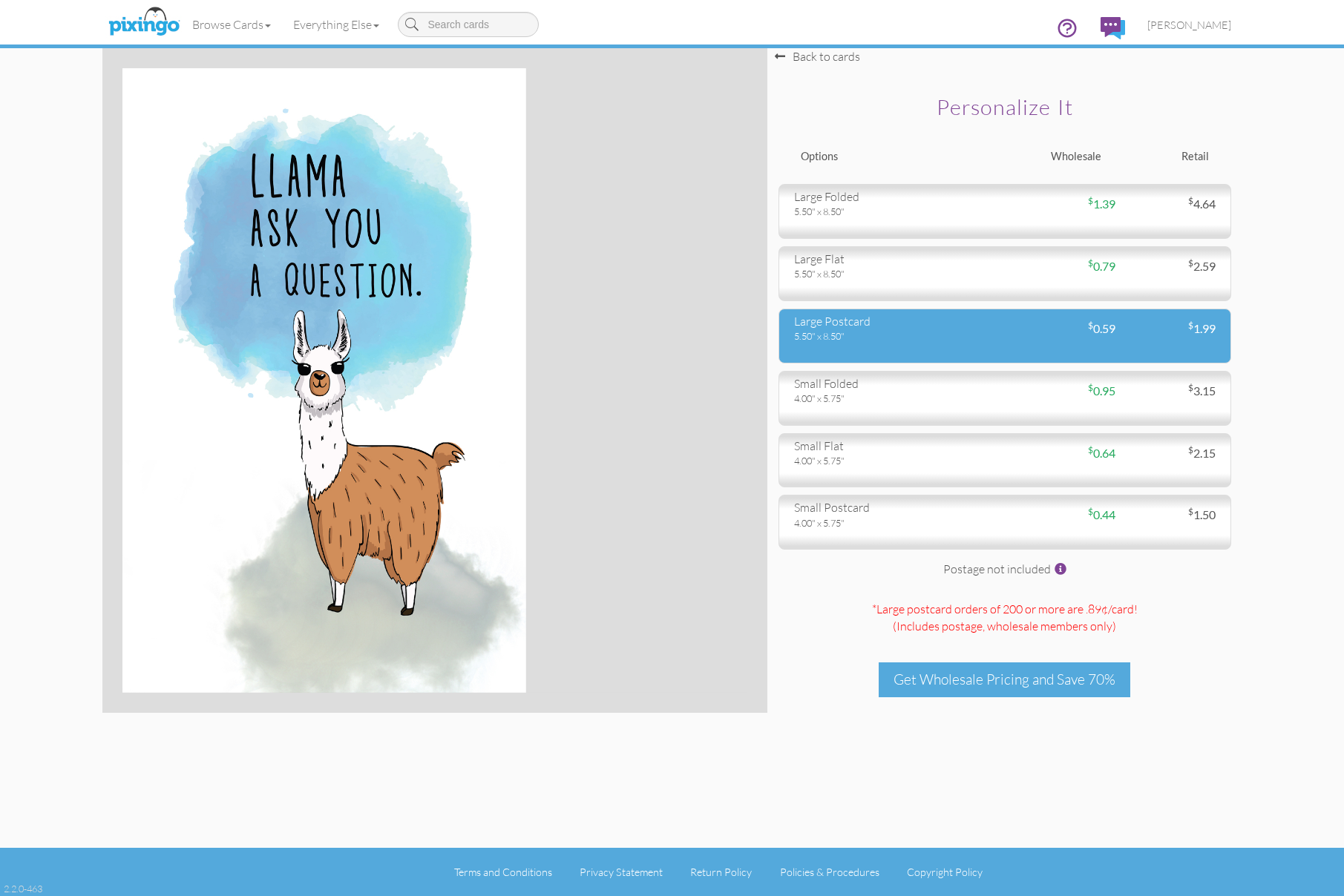
click at [896, 351] on div "large postcard 5.50" x 8.50" $ 0.59 $ 1.99" at bounding box center [1004, 335] width 453 height 55
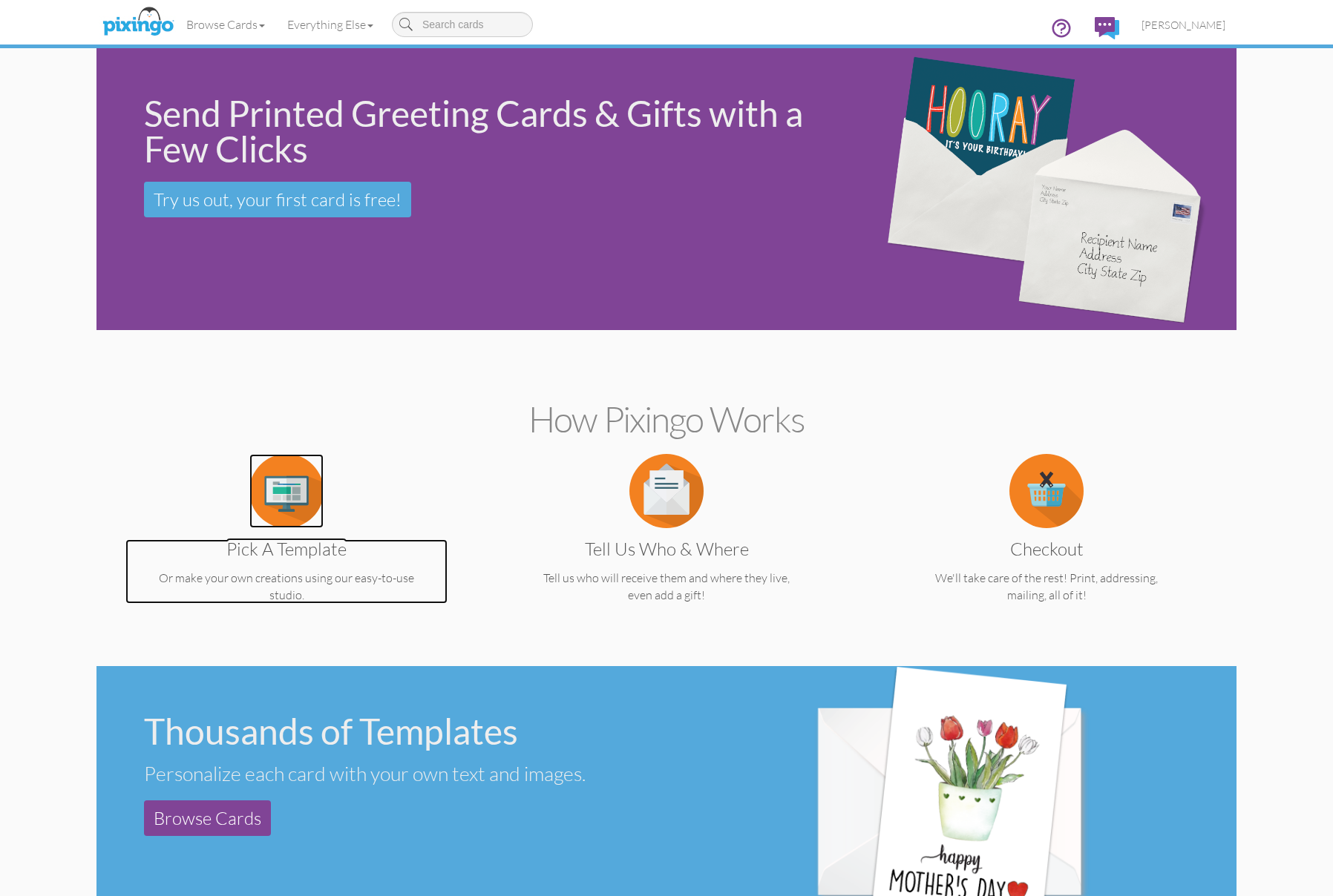
click at [289, 491] on img at bounding box center [287, 491] width 74 height 74
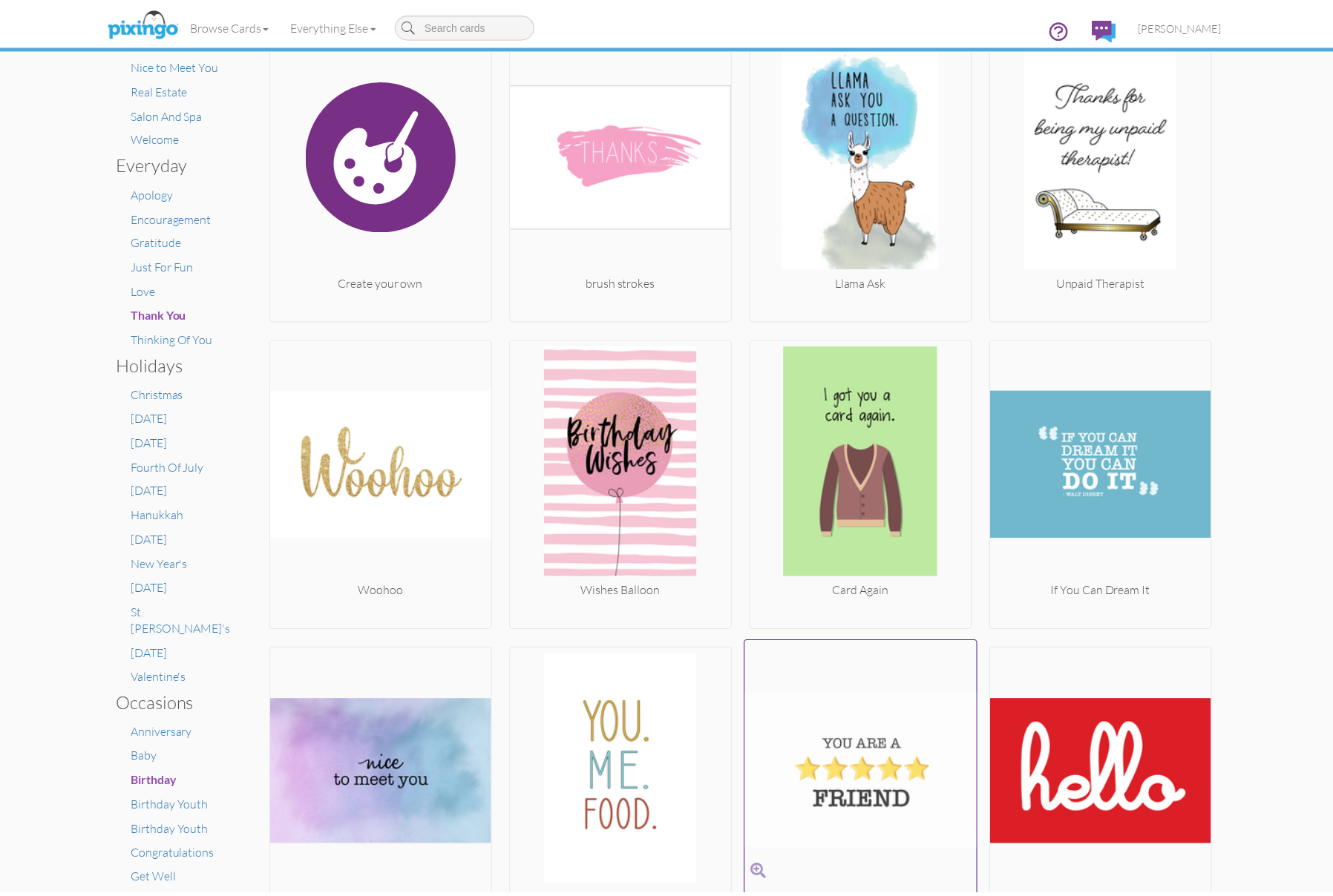
scroll to position [570, 0]
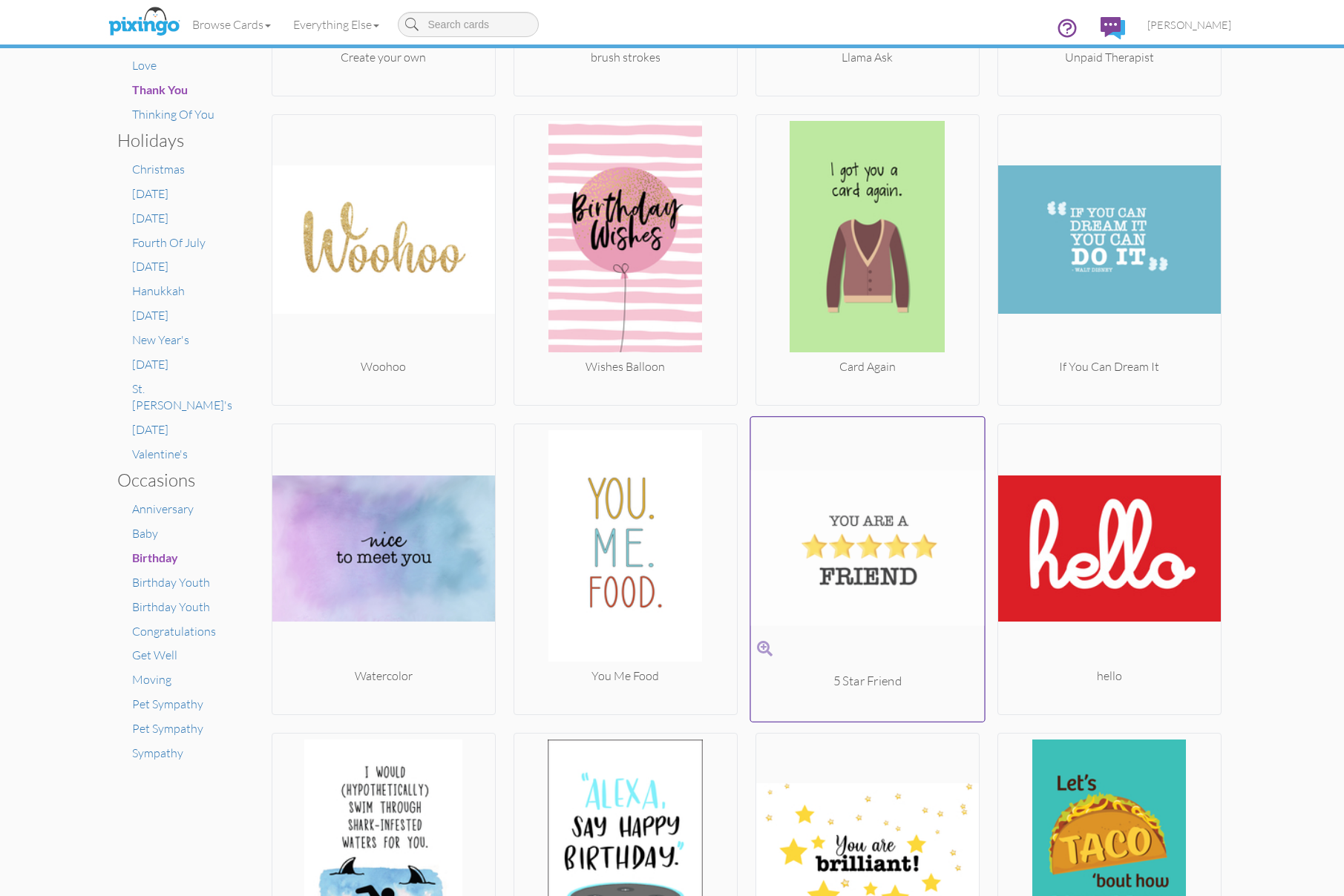
click at [863, 561] on img at bounding box center [867, 548] width 234 height 249
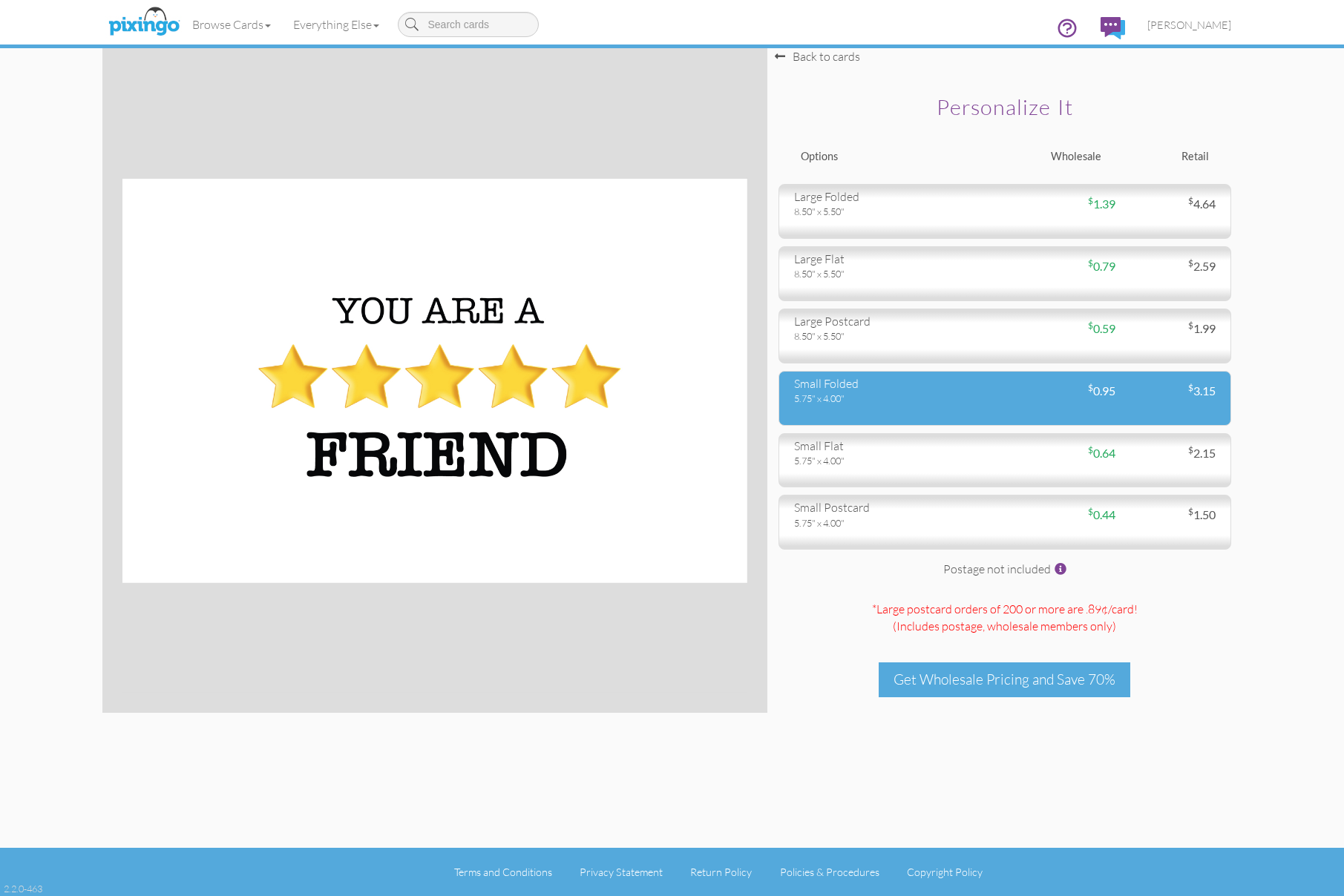
click at [931, 419] on div "small folded 5.75" x 4.00" $ 0.95 $ 3.15" at bounding box center [1004, 398] width 453 height 55
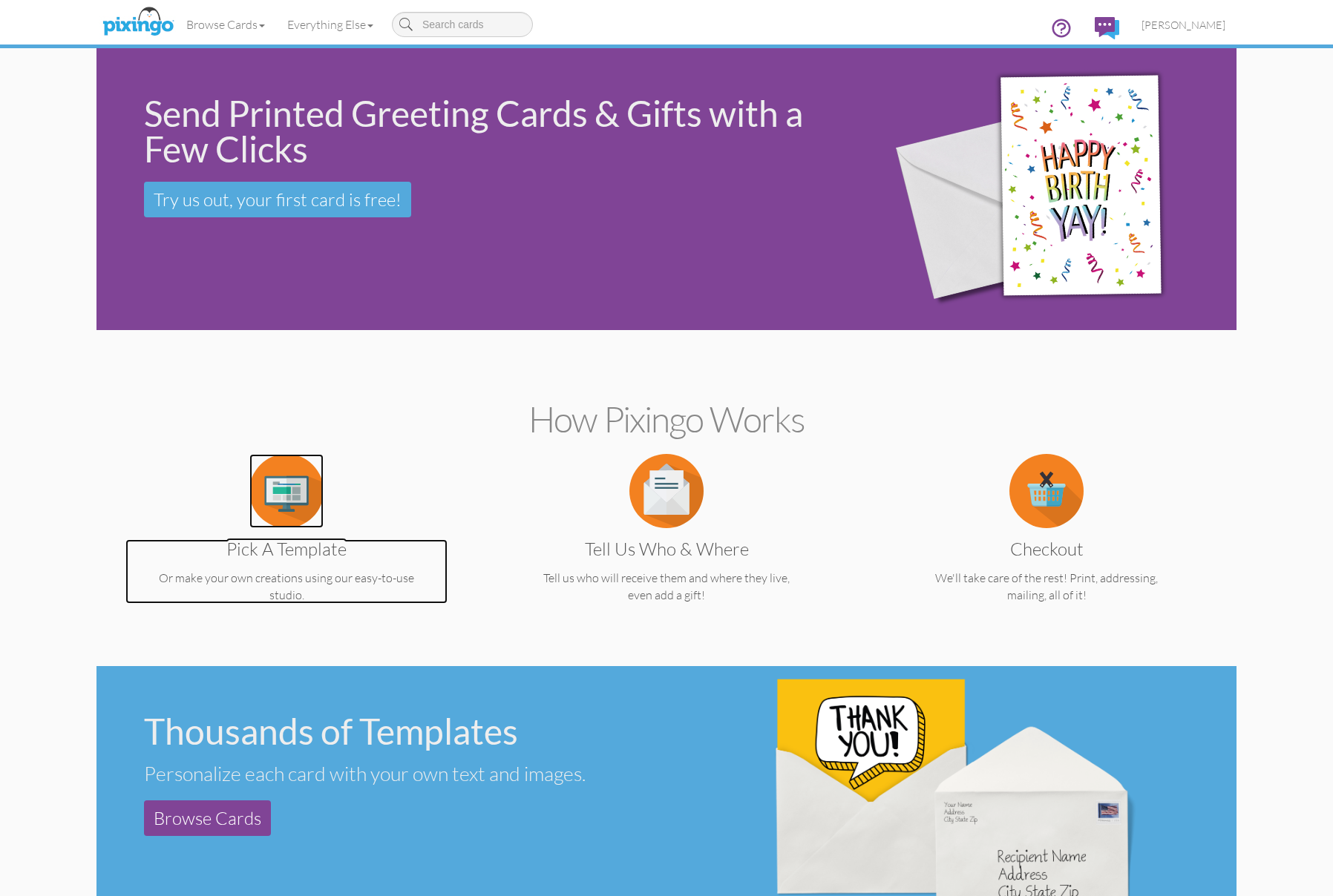
click at [266, 496] on img at bounding box center [287, 491] width 74 height 74
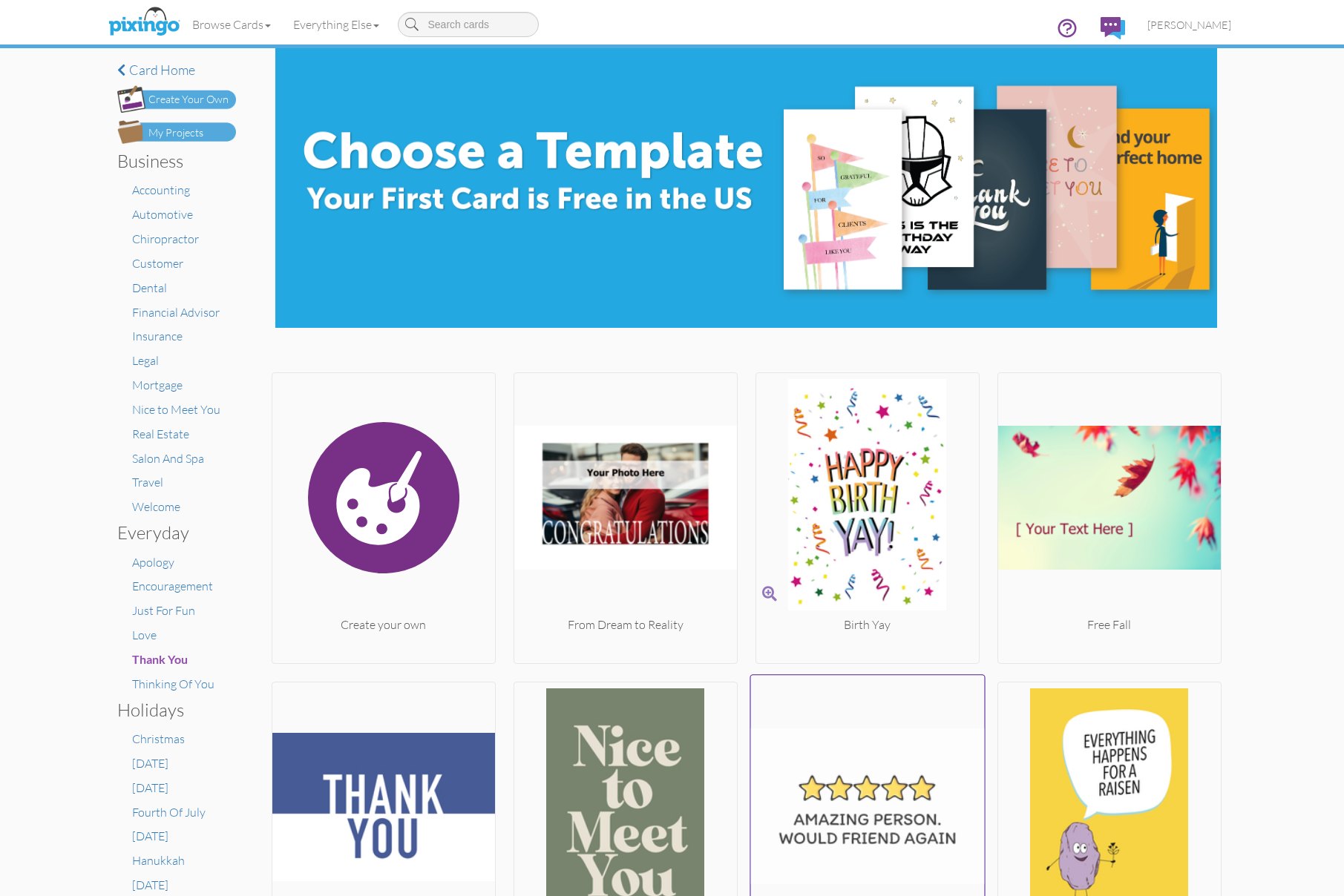
scroll to position [296, 0]
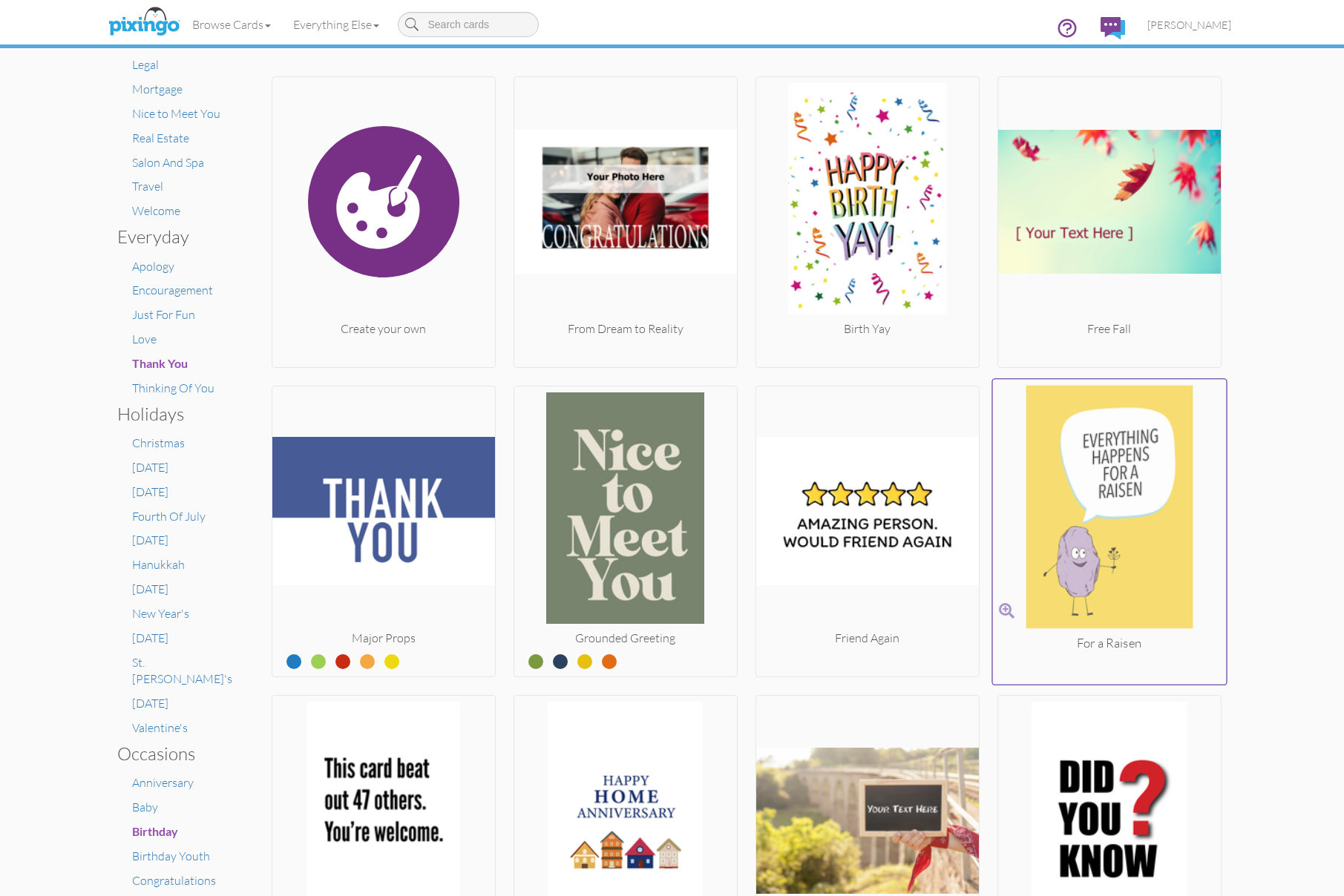
click at [1091, 504] on img at bounding box center [1109, 510] width 234 height 249
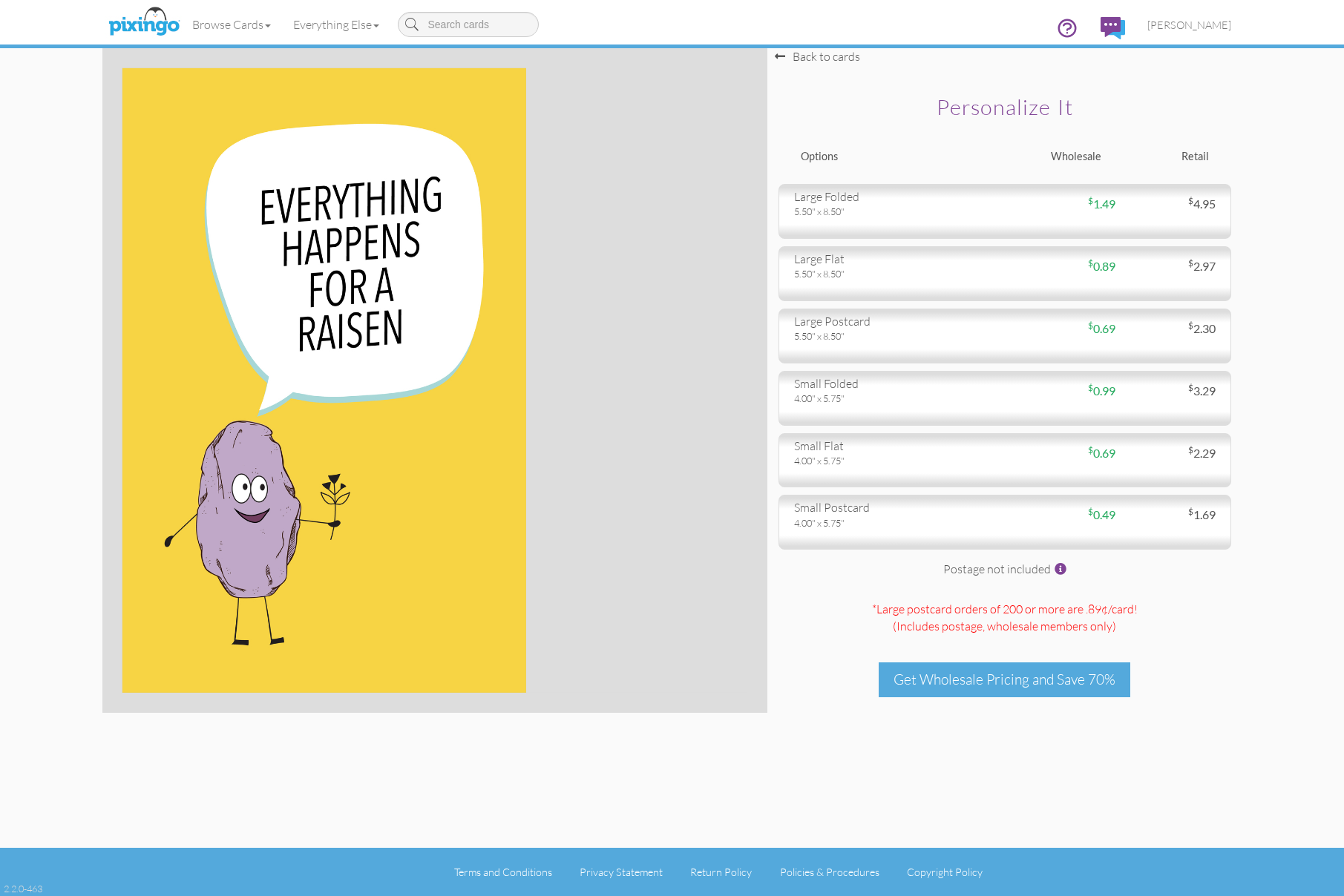
click at [943, 491] on div "Back to cards Personalize it Options Wholesale Retail large folded 5.50" x 8.50…" at bounding box center [1004, 380] width 475 height 665
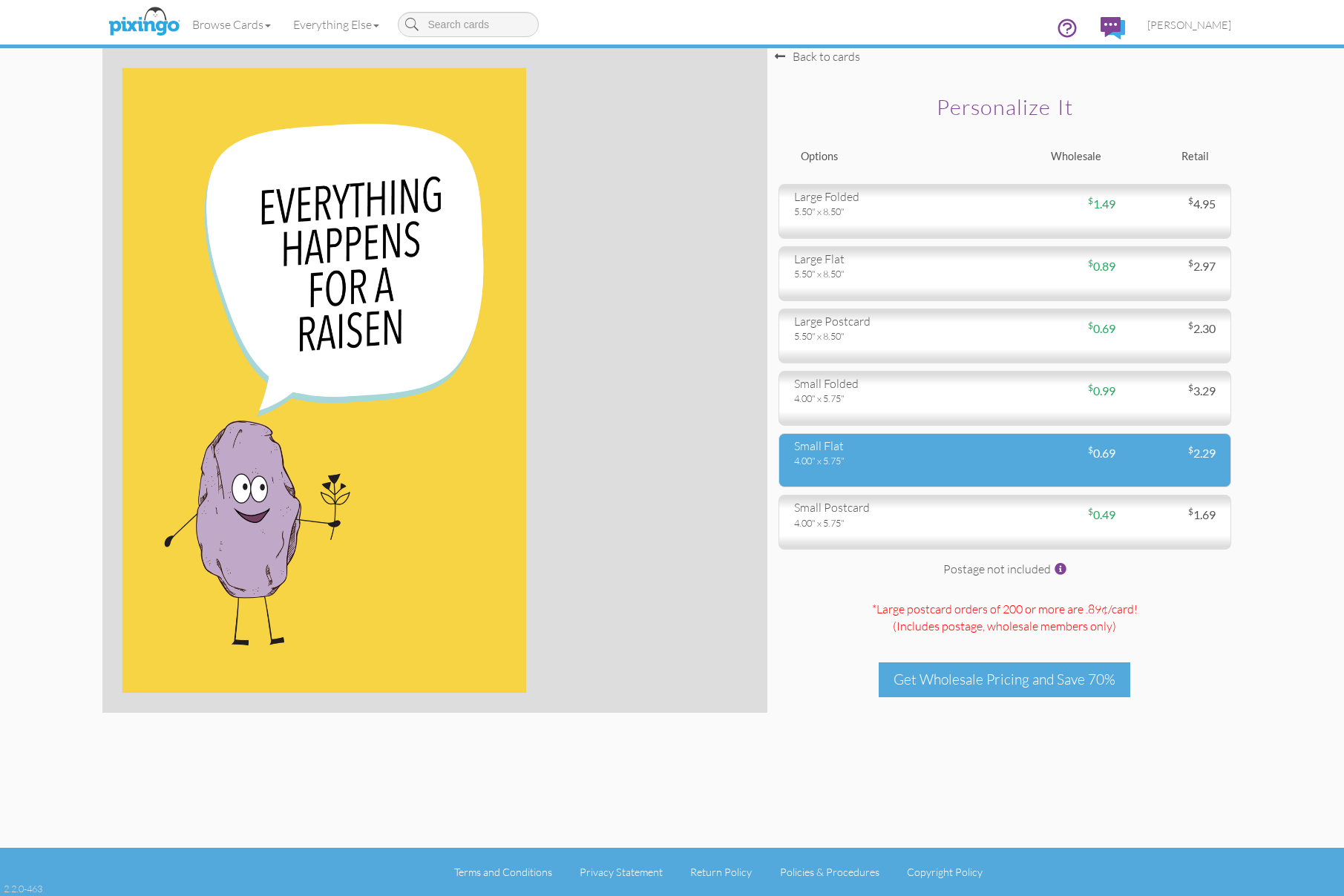
click at [949, 461] on div "4.00" x 5.75"" at bounding box center [894, 461] width 200 height 13
